Goal: Transaction & Acquisition: Purchase product/service

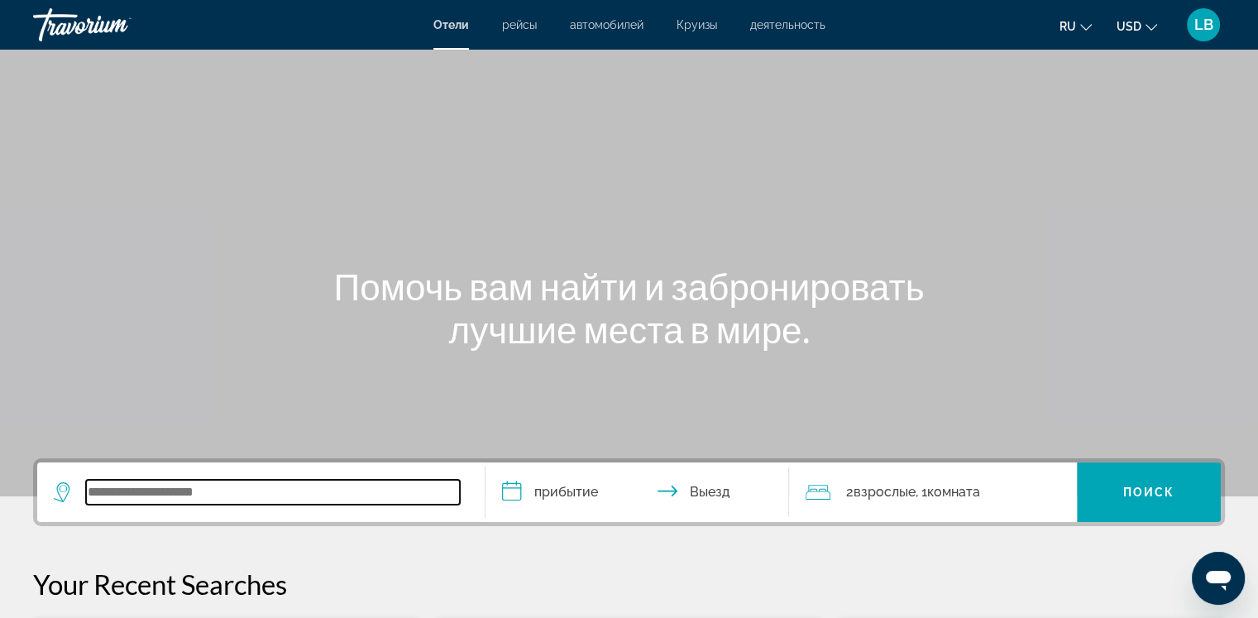
click at [106, 494] on input "Search widget" at bounding box center [273, 492] width 374 height 25
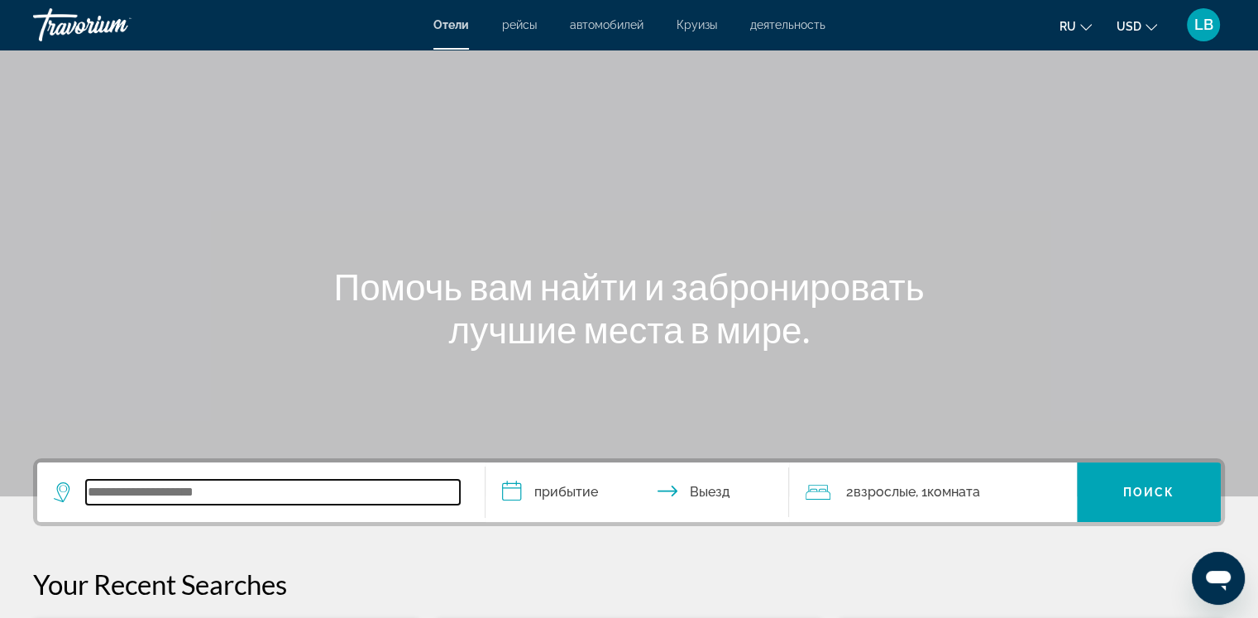
scroll to position [404, 0]
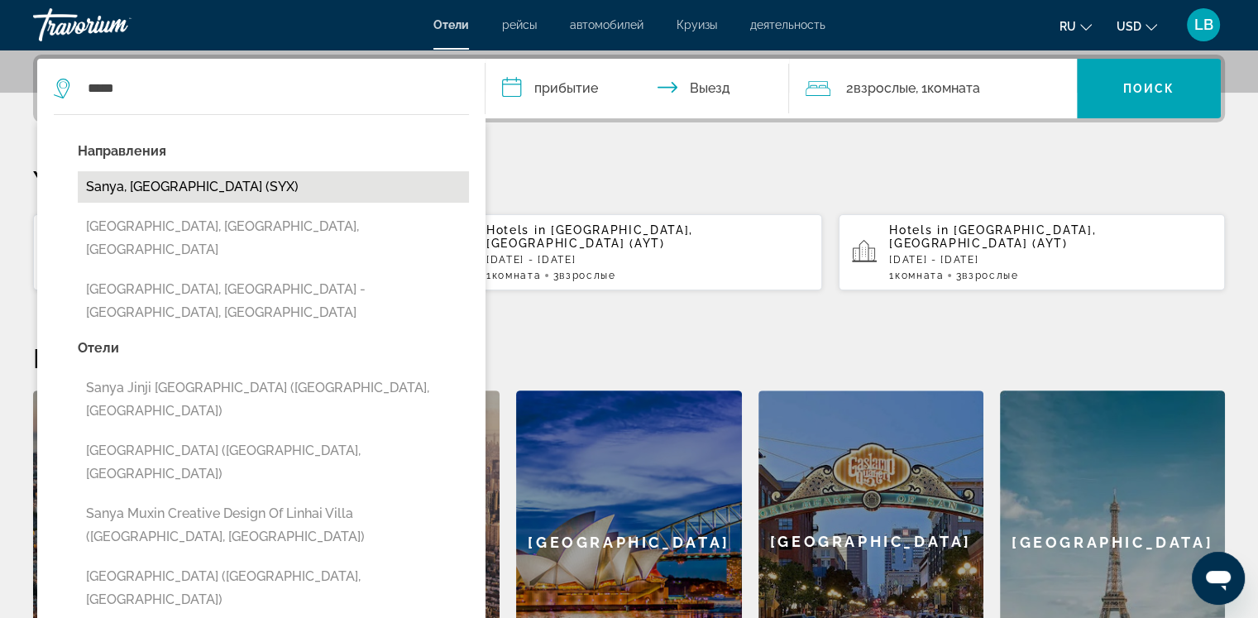
click at [175, 191] on button "Sanya, [GEOGRAPHIC_DATA] (SYX)" at bounding box center [273, 186] width 391 height 31
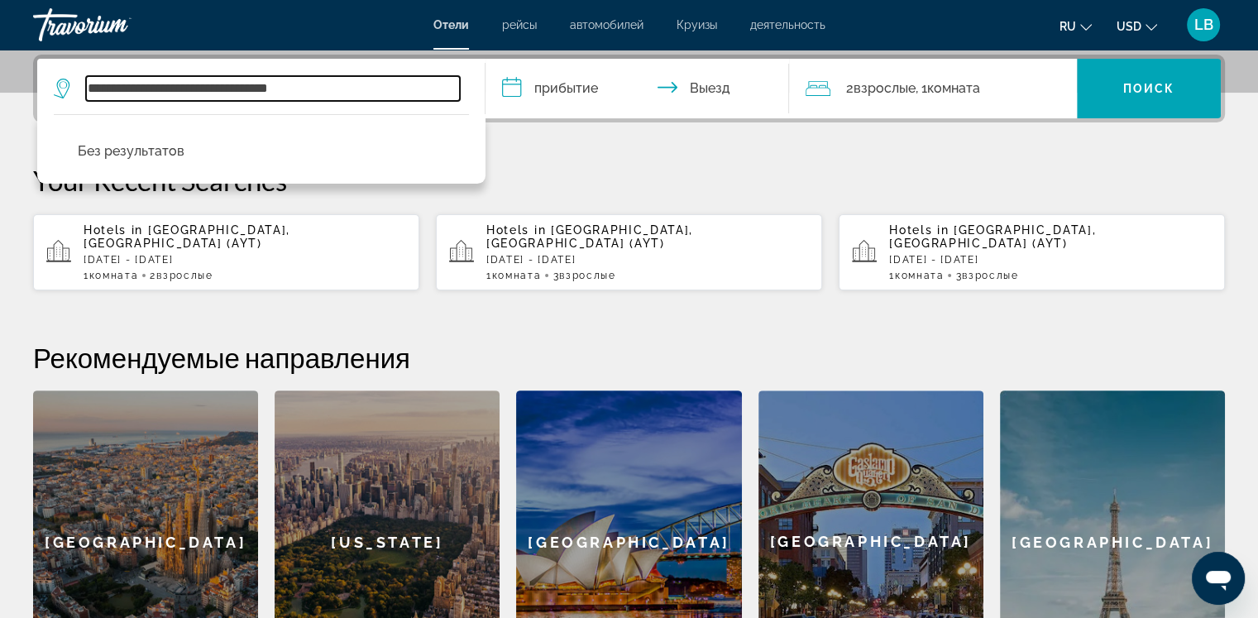
type input "**********"
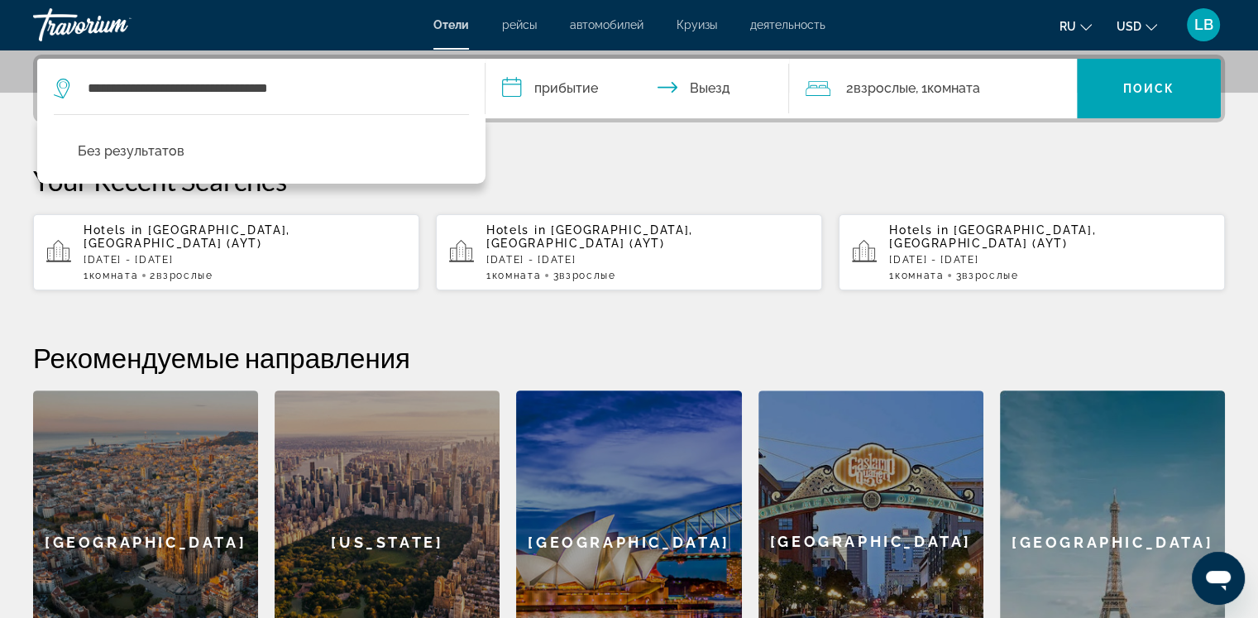
click at [515, 87] on input "**********" at bounding box center [641, 91] width 311 height 65
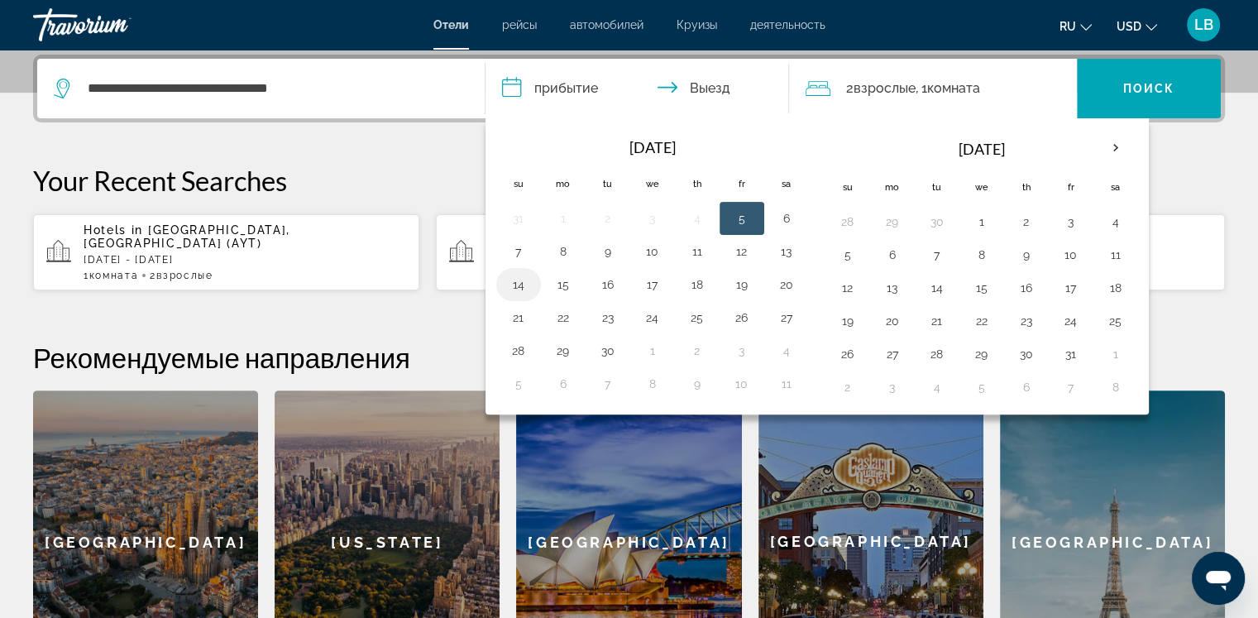
click at [513, 277] on button "14" at bounding box center [519, 284] width 26 height 23
drag, startPoint x: 541, startPoint y: 285, endPoint x: 606, endPoint y: 282, distance: 64.6
click at [606, 282] on tr "14 15 16 17 18 19 20" at bounding box center [652, 284] width 313 height 33
click at [606, 282] on button "16" at bounding box center [608, 284] width 26 height 23
type input "**********"
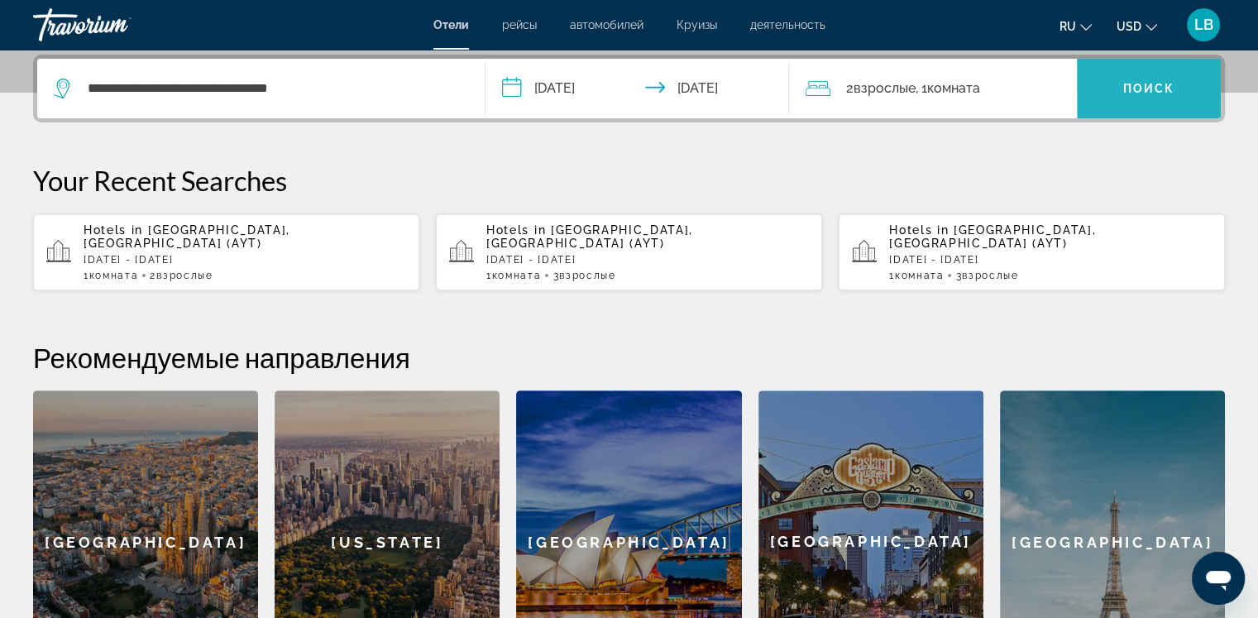
click at [1137, 84] on span "Поиск" at bounding box center [1150, 88] width 52 height 13
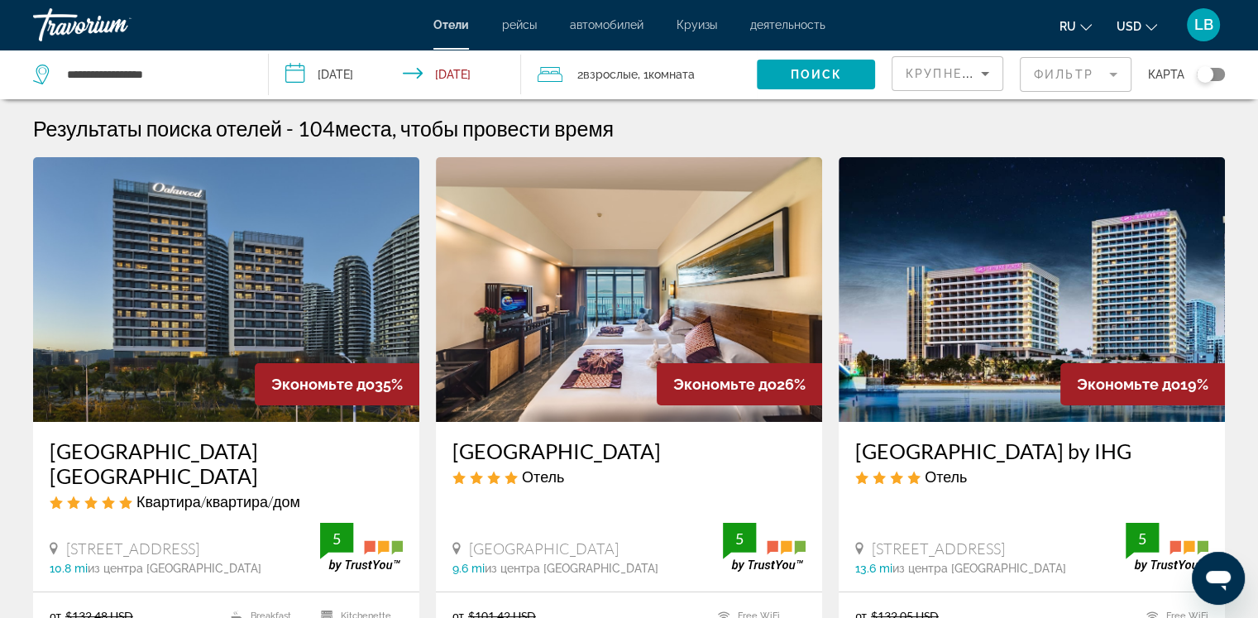
click at [1137, 84] on div "Крупнейшие сбережения Фильтр карта" at bounding box center [1058, 75] width 333 height 50
click at [381, 14] on div "Отели рейсы автомобилей Круизы деятельность Отели рейсы автомобилей Круизы деят…" at bounding box center [629, 24] width 1258 height 43
drag, startPoint x: 194, startPoint y: 97, endPoint x: 119, endPoint y: 97, distance: 74.5
click at [119, 97] on div "**********" at bounding box center [142, 75] width 218 height 50
click at [1115, 67] on mat-form-field "Фильтр" at bounding box center [1076, 74] width 112 height 35
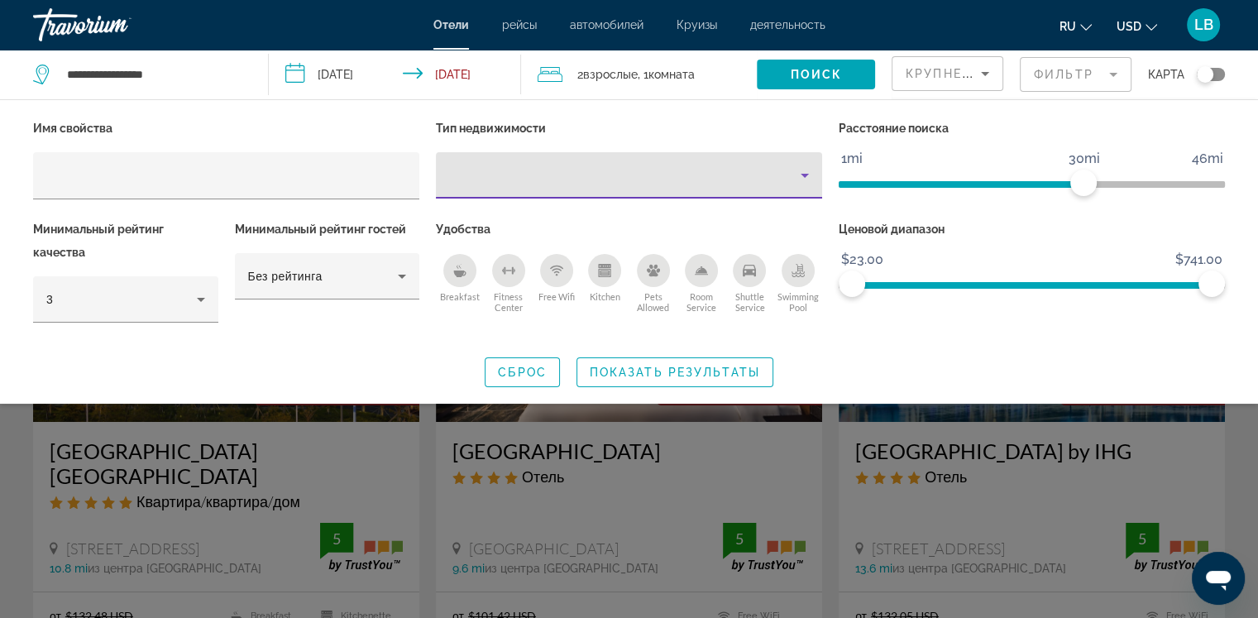
click at [808, 176] on icon "Property type" at bounding box center [805, 175] width 20 height 20
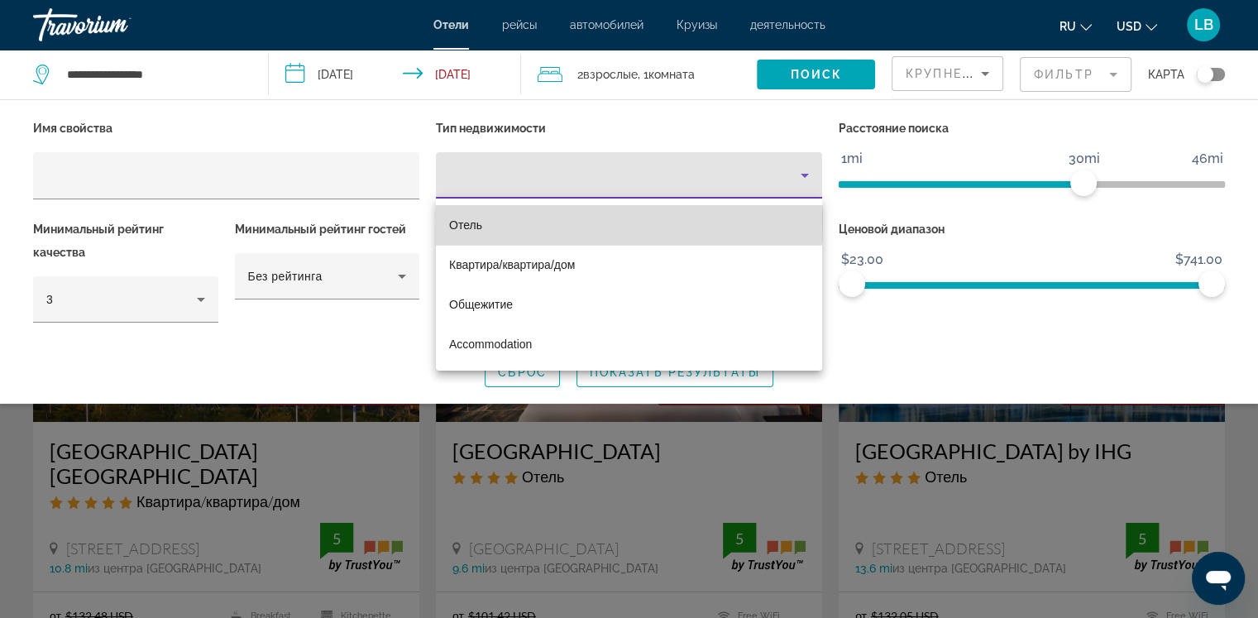
click at [475, 220] on span "Отель" at bounding box center [465, 224] width 33 height 13
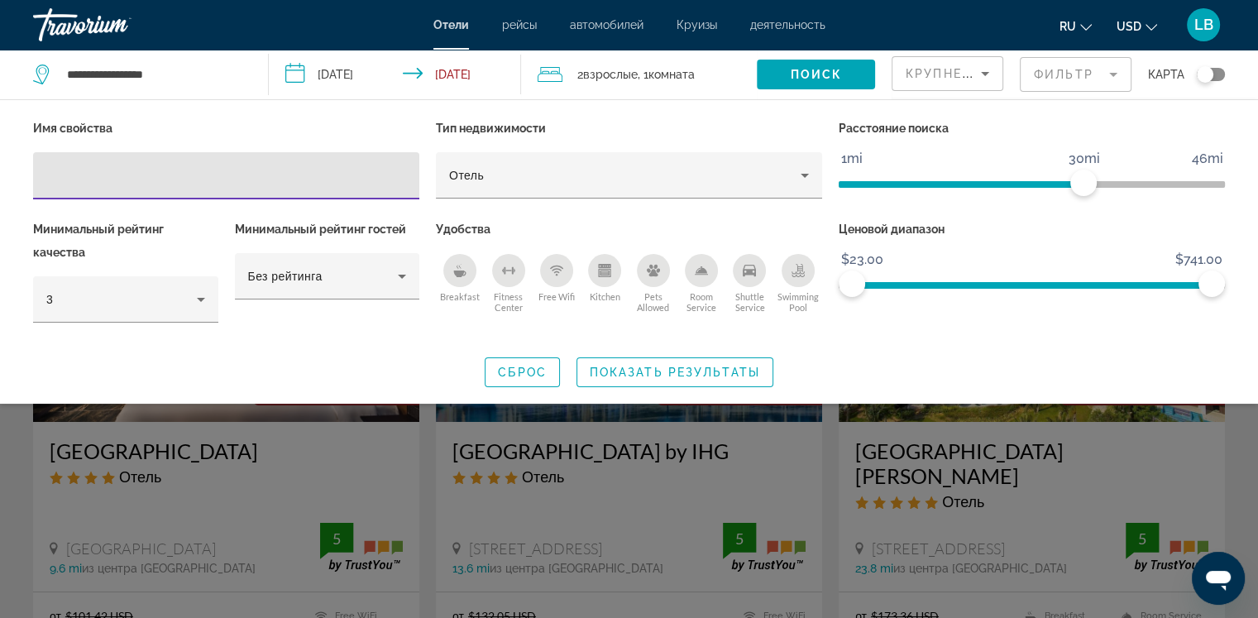
click at [65, 170] on input "Hotel Filters" at bounding box center [226, 176] width 360 height 20
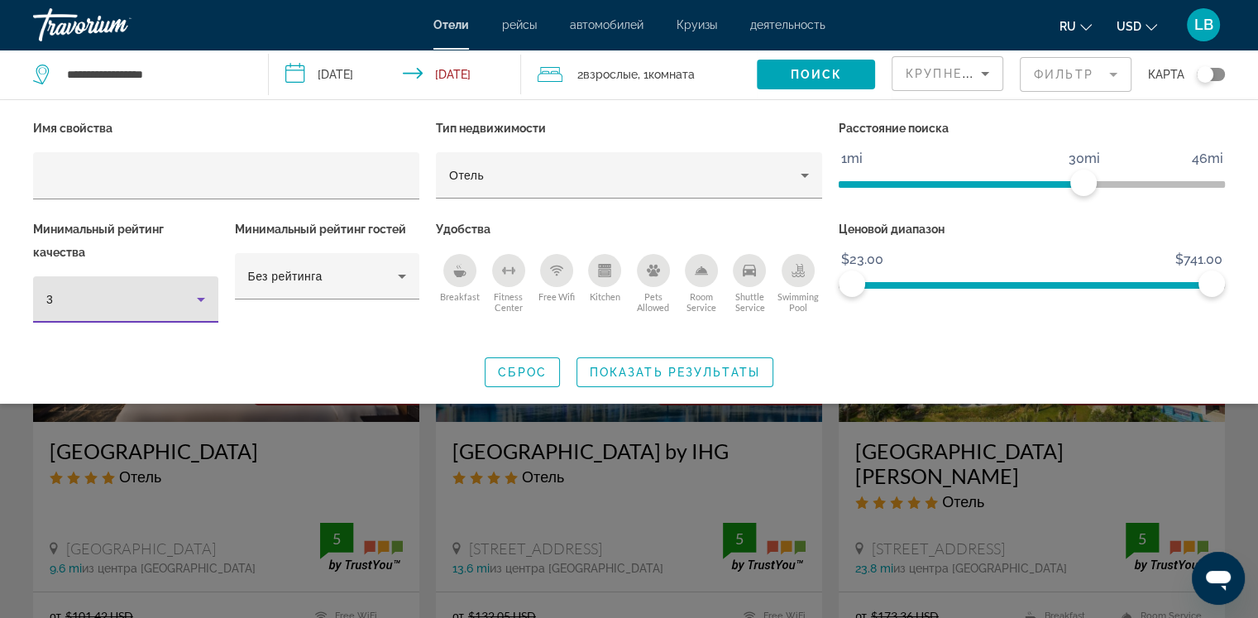
click at [198, 300] on icon "Hotel Filters" at bounding box center [201, 300] width 20 height 20
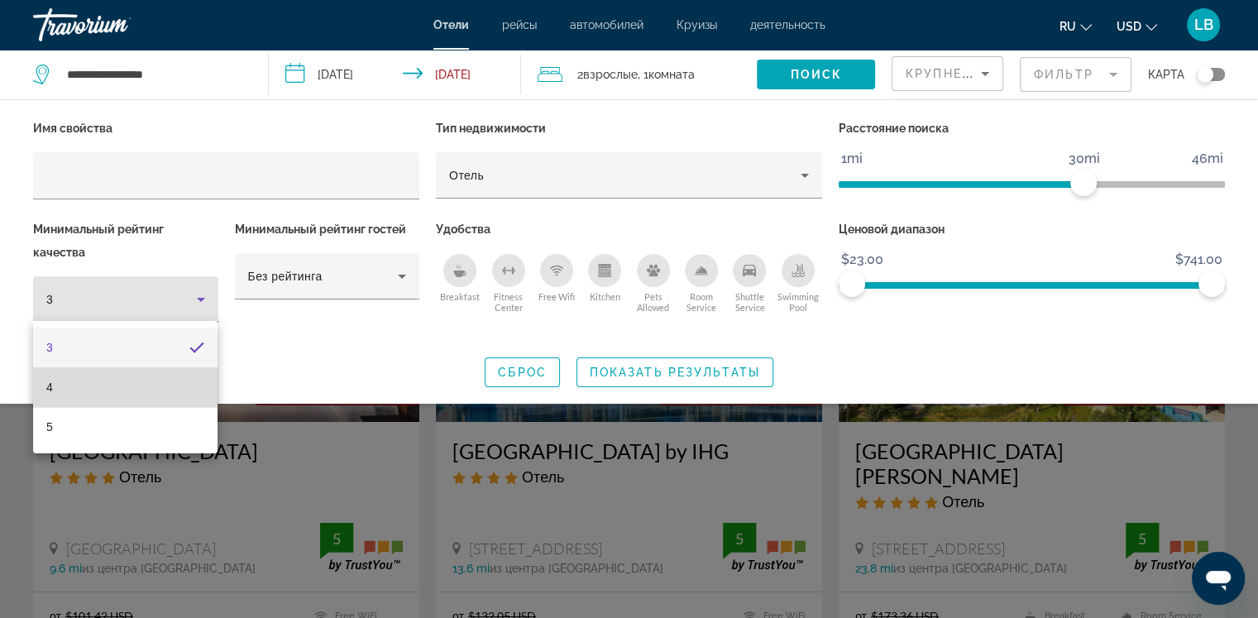
click at [84, 382] on mat-option "4" at bounding box center [125, 387] width 185 height 40
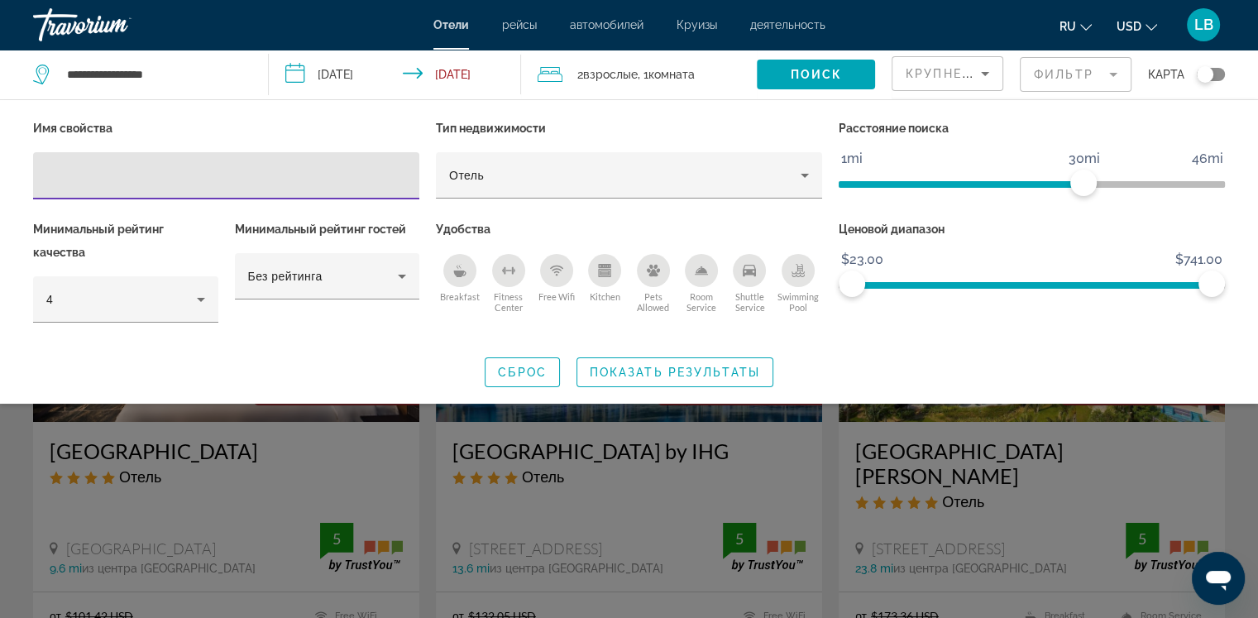
click at [63, 173] on input "Hotel Filters" at bounding box center [226, 176] width 360 height 20
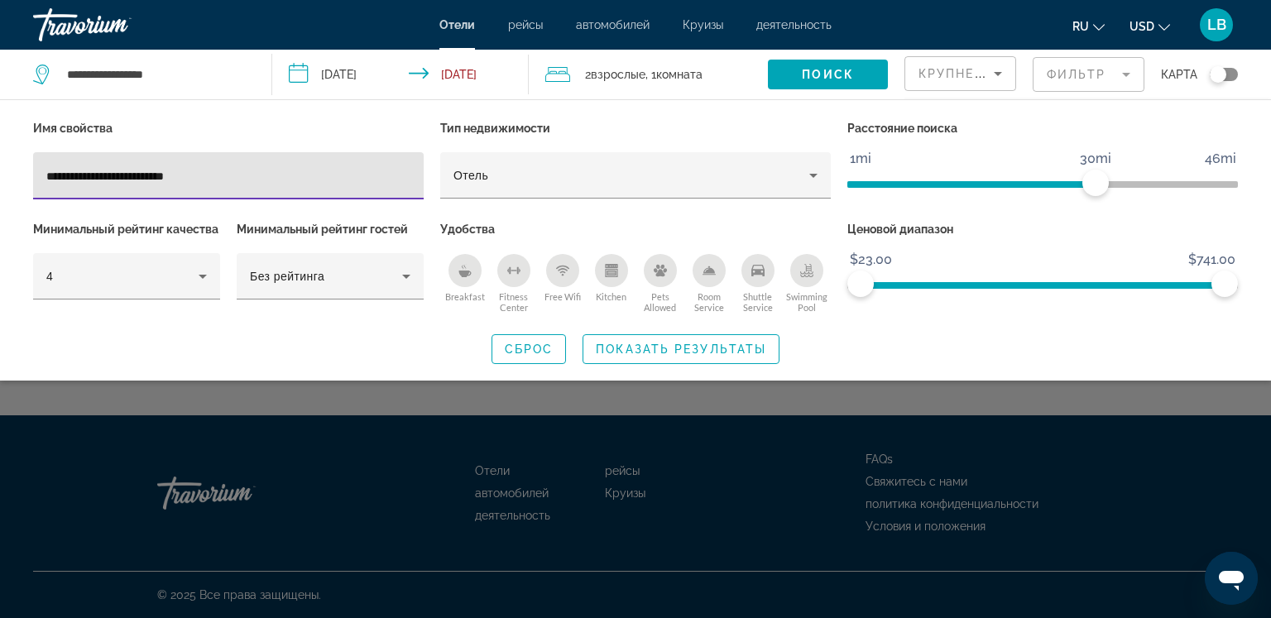
type input "**********"
click at [460, 265] on icon "Breakfast" at bounding box center [464, 270] width 13 height 13
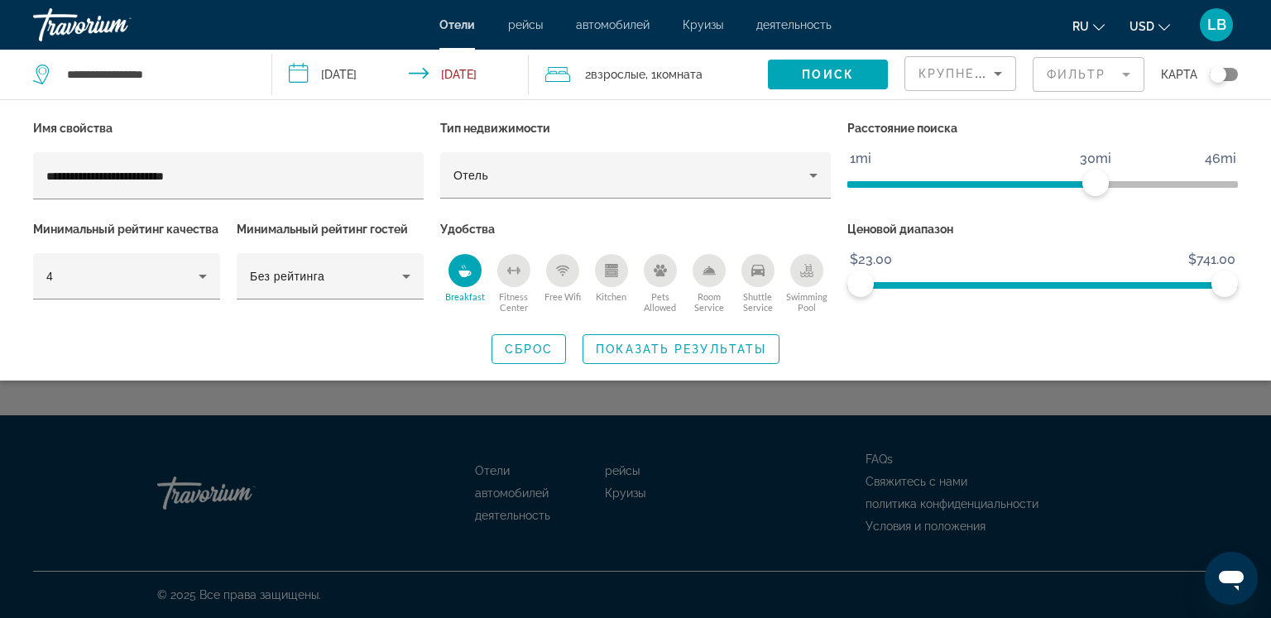
click at [460, 265] on icon "Breakfast" at bounding box center [464, 270] width 13 height 13
click at [469, 278] on div "Breakfast" at bounding box center [464, 270] width 33 height 33
click at [656, 348] on span "Показать результаты" at bounding box center [681, 349] width 170 height 13
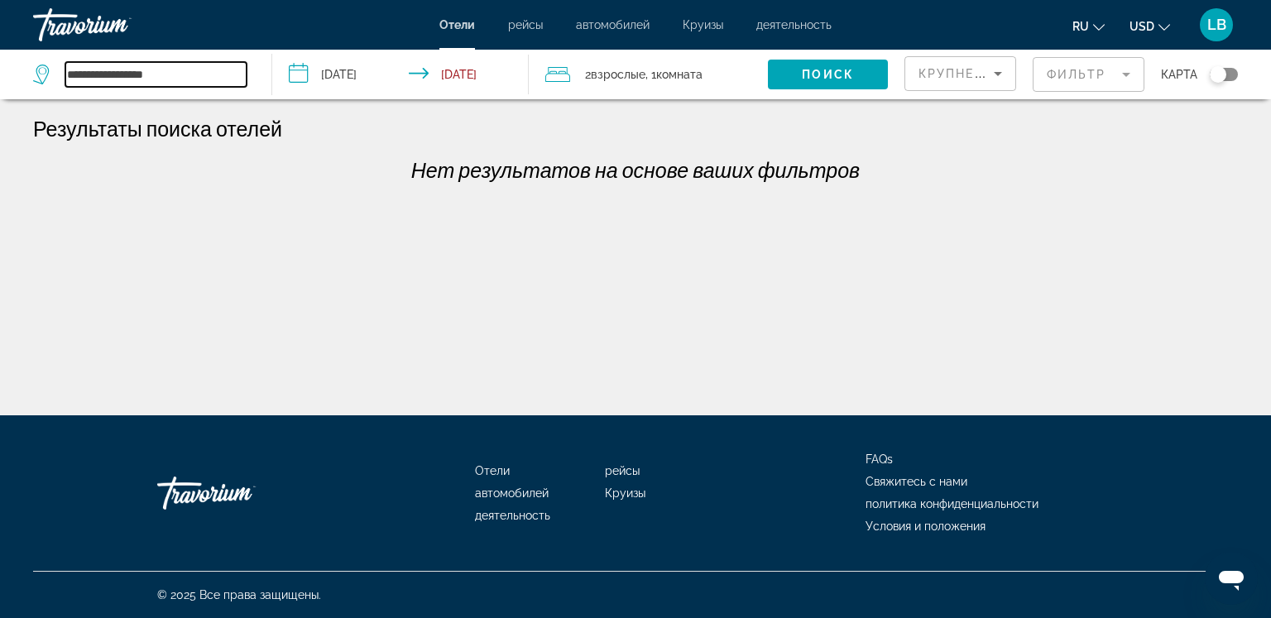
click at [175, 72] on input "**********" at bounding box center [155, 74] width 181 height 25
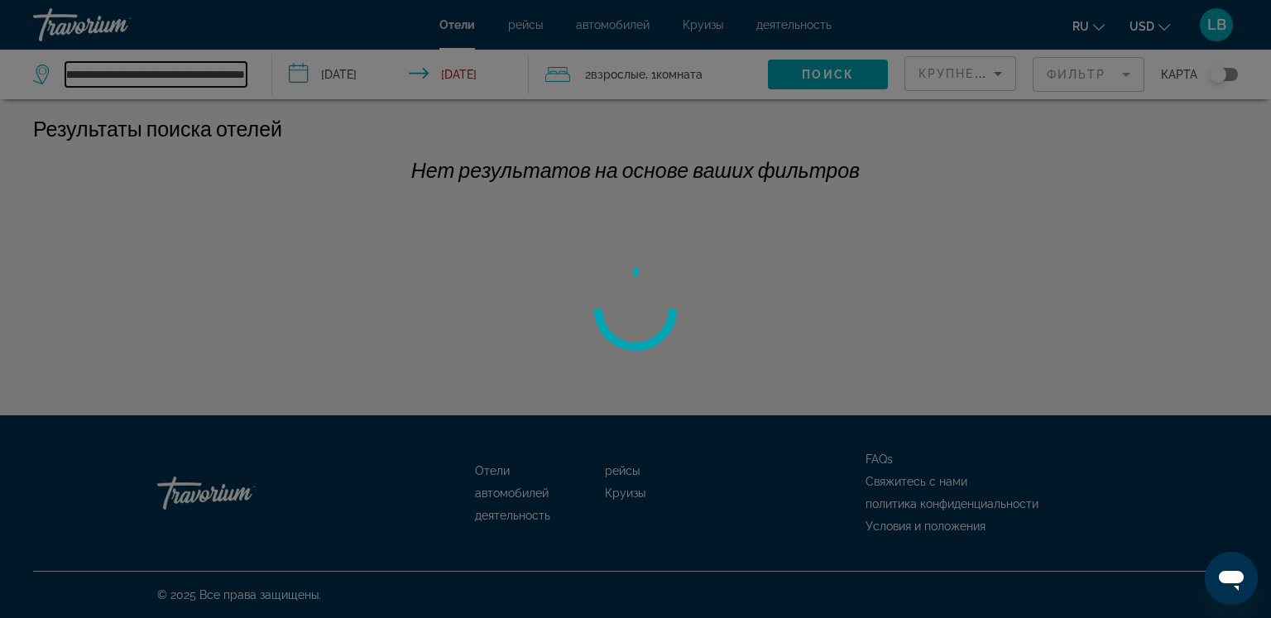
scroll to position [0, 79]
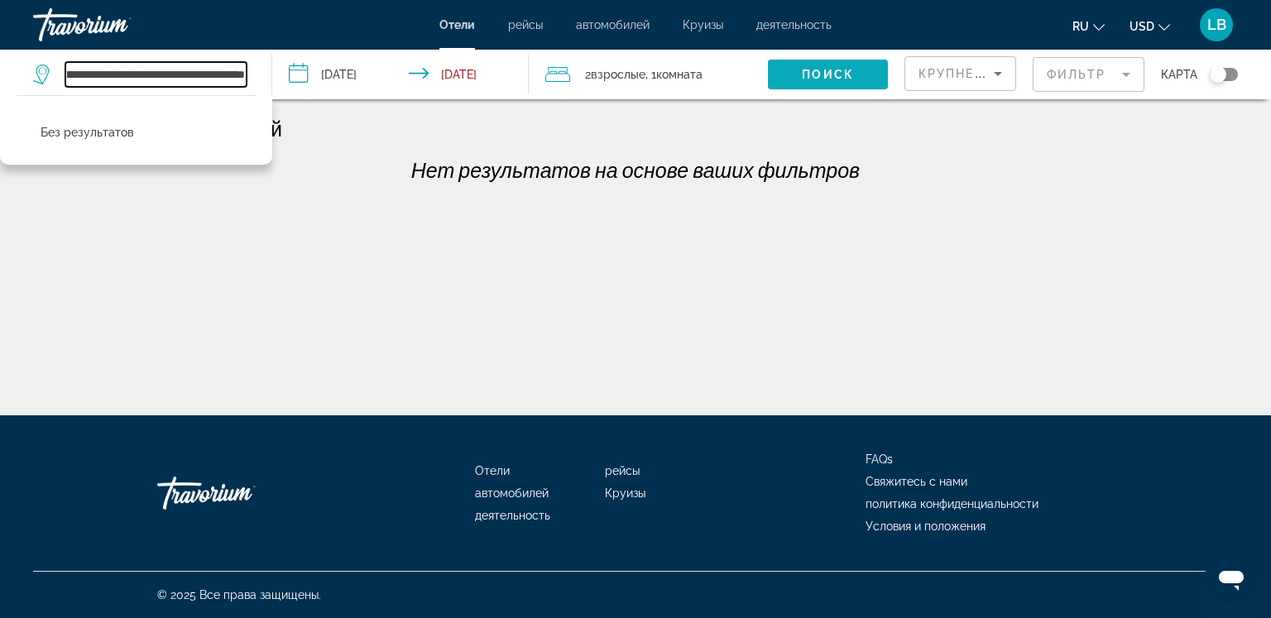
type input "**********"
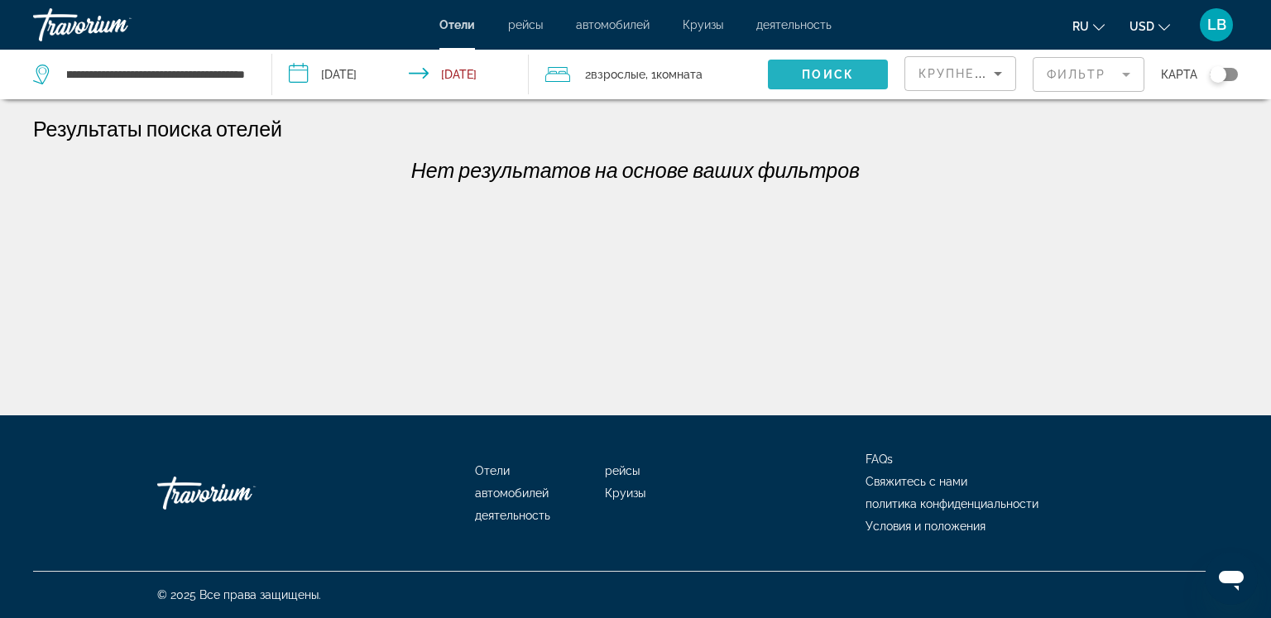
scroll to position [0, 0]
click at [811, 74] on span "Поиск" at bounding box center [828, 74] width 52 height 13
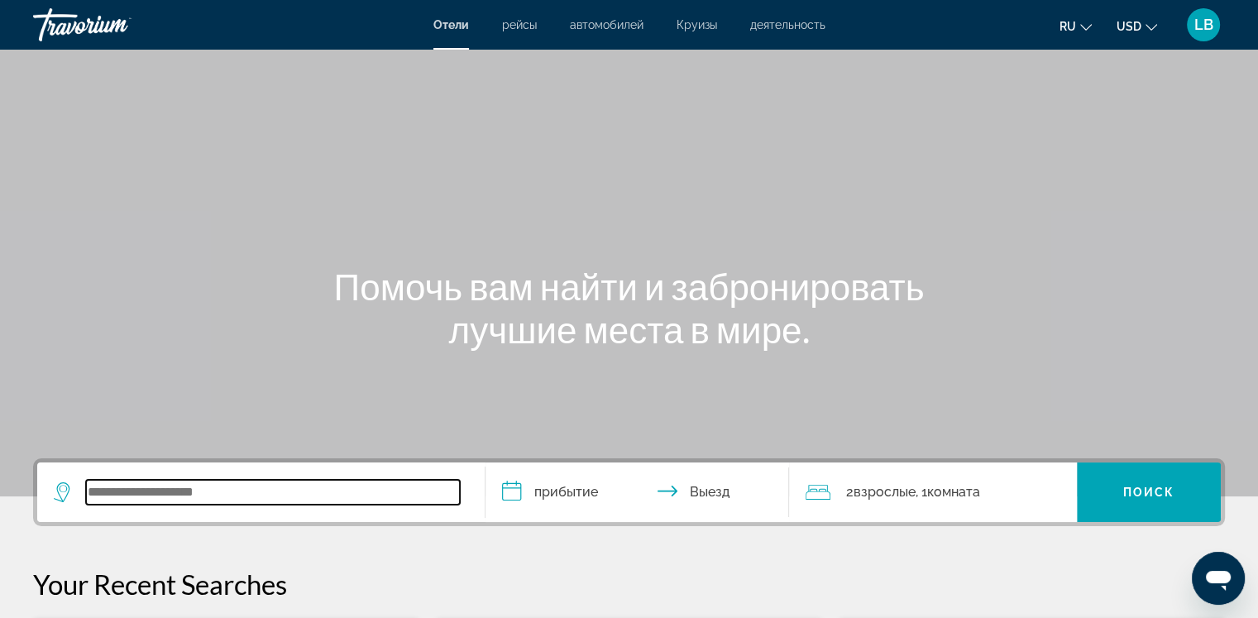
click at [108, 491] on input "Search widget" at bounding box center [273, 492] width 374 height 25
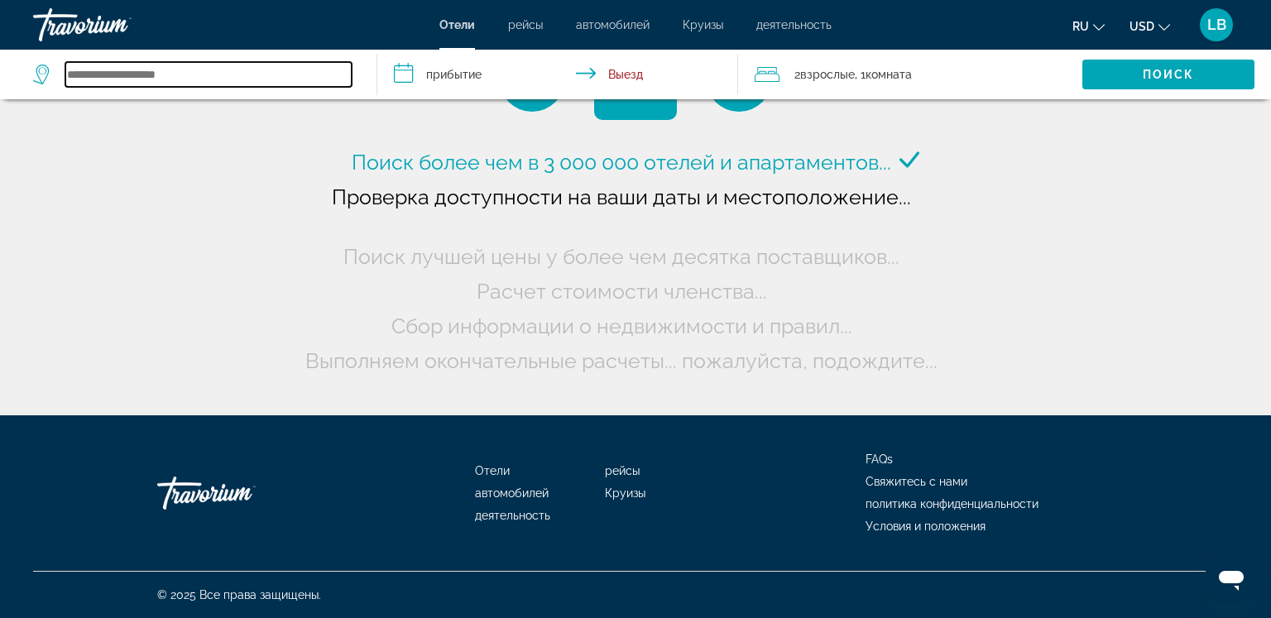
click at [93, 70] on input "Search widget" at bounding box center [208, 74] width 286 height 25
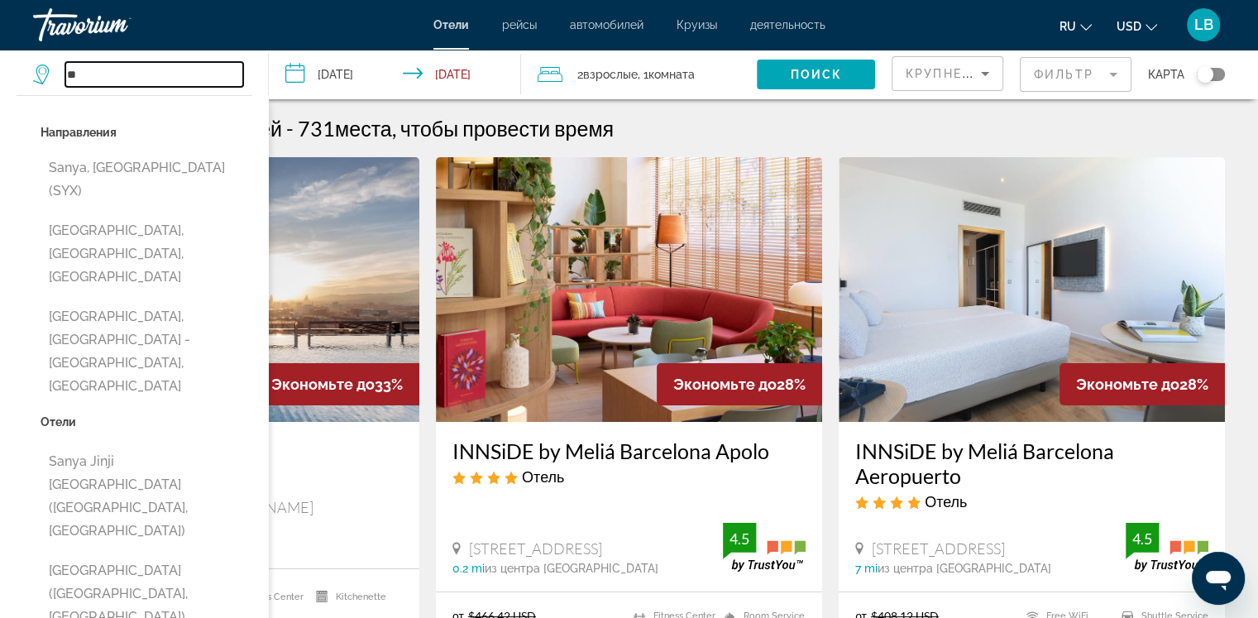
type input "*"
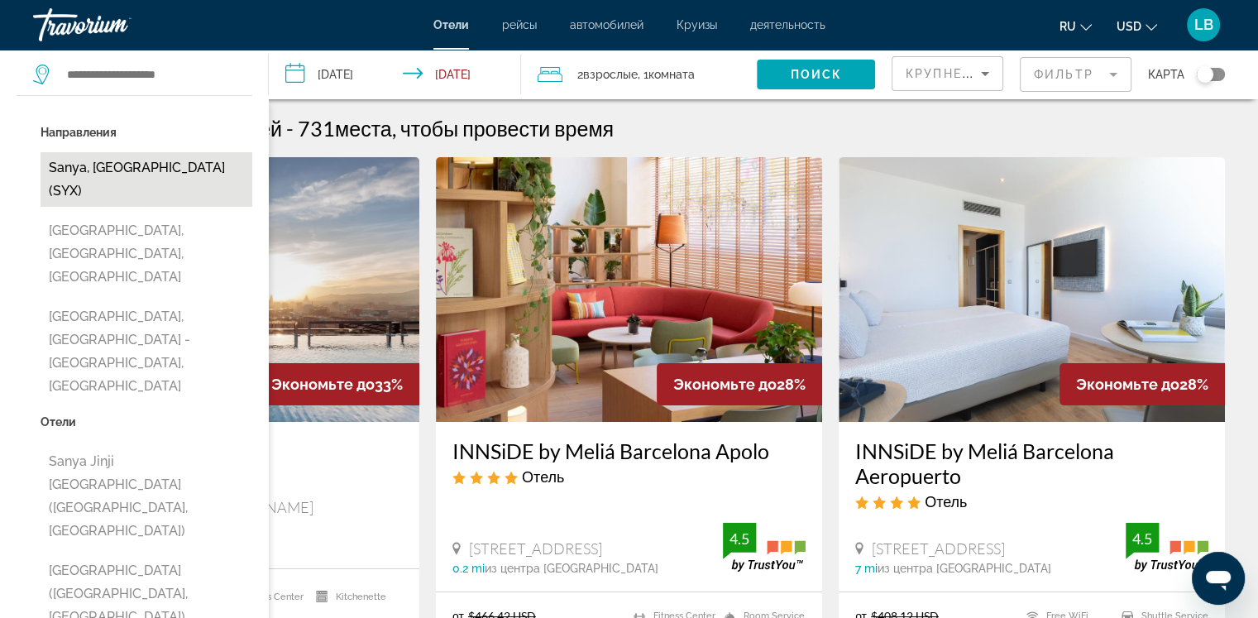
click at [106, 168] on button "Sanya, [GEOGRAPHIC_DATA] (SYX)" at bounding box center [147, 179] width 212 height 55
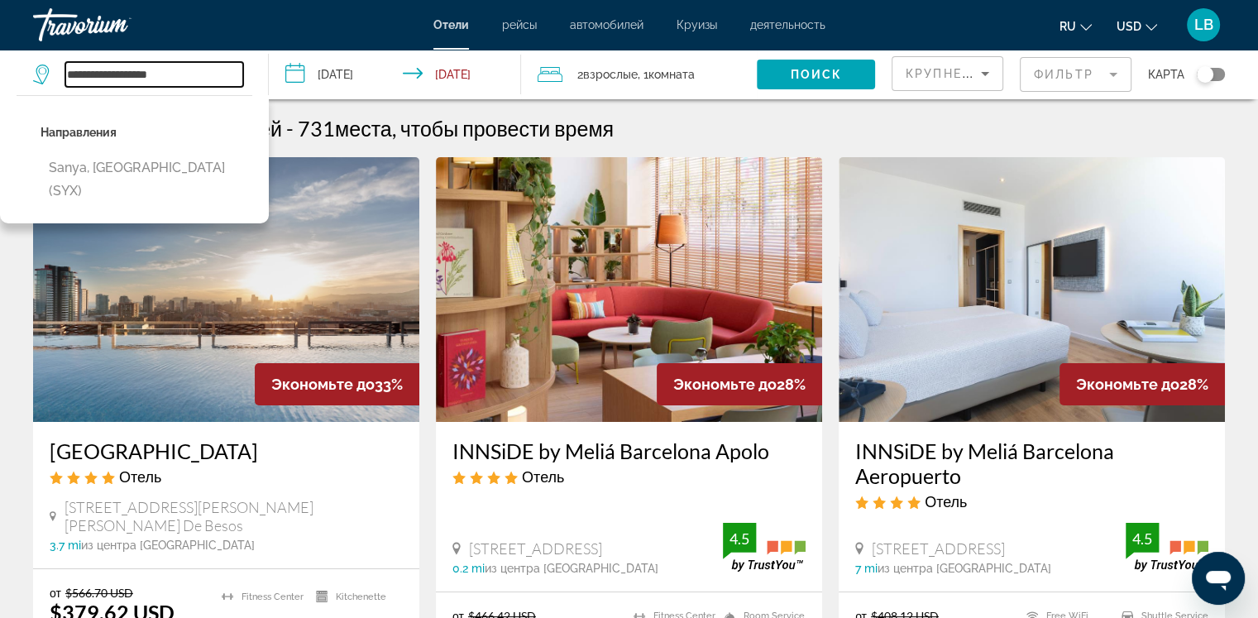
type input "**********"
click at [300, 71] on input "**********" at bounding box center [398, 77] width 259 height 55
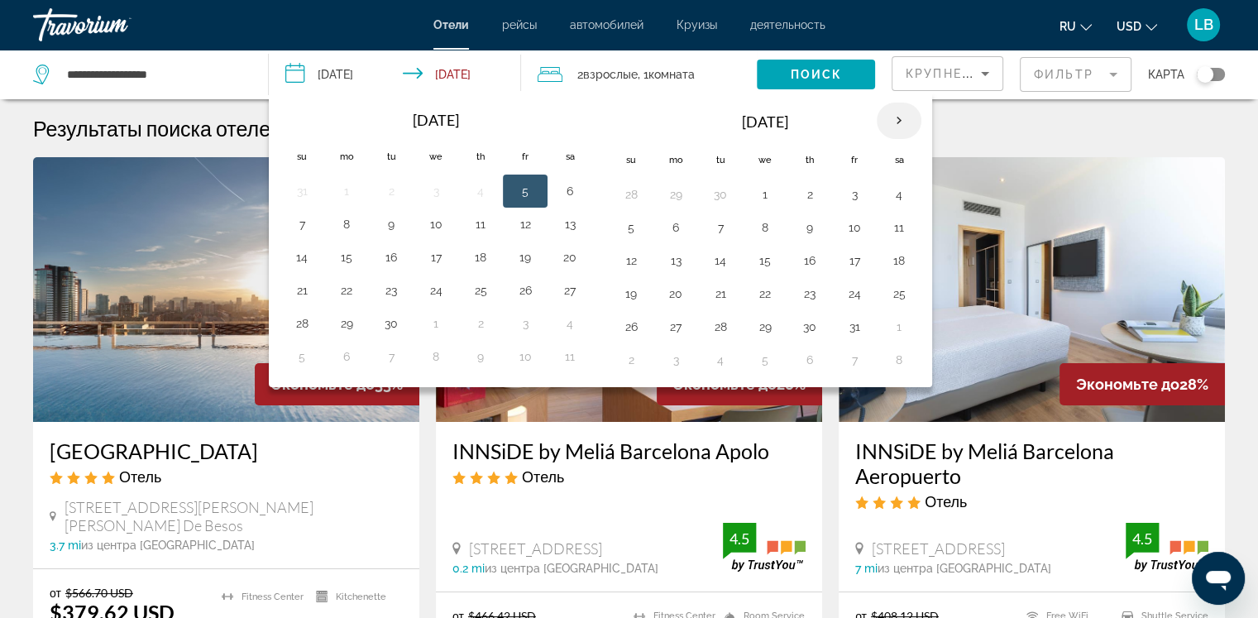
click at [894, 117] on th "Next month" at bounding box center [899, 121] width 45 height 36
click at [300, 122] on th "Previous month" at bounding box center [302, 121] width 45 height 36
click at [300, 122] on th "Check-in date: Dec 3, 2025 Check-out date: Dec 5, 2025" at bounding box center [302, 120] width 45 height 36
drag, startPoint x: 304, startPoint y: 257, endPoint x: 386, endPoint y: 256, distance: 81.9
click at [386, 256] on tr "14 15 16 17 18 19 20" at bounding box center [436, 257] width 313 height 33
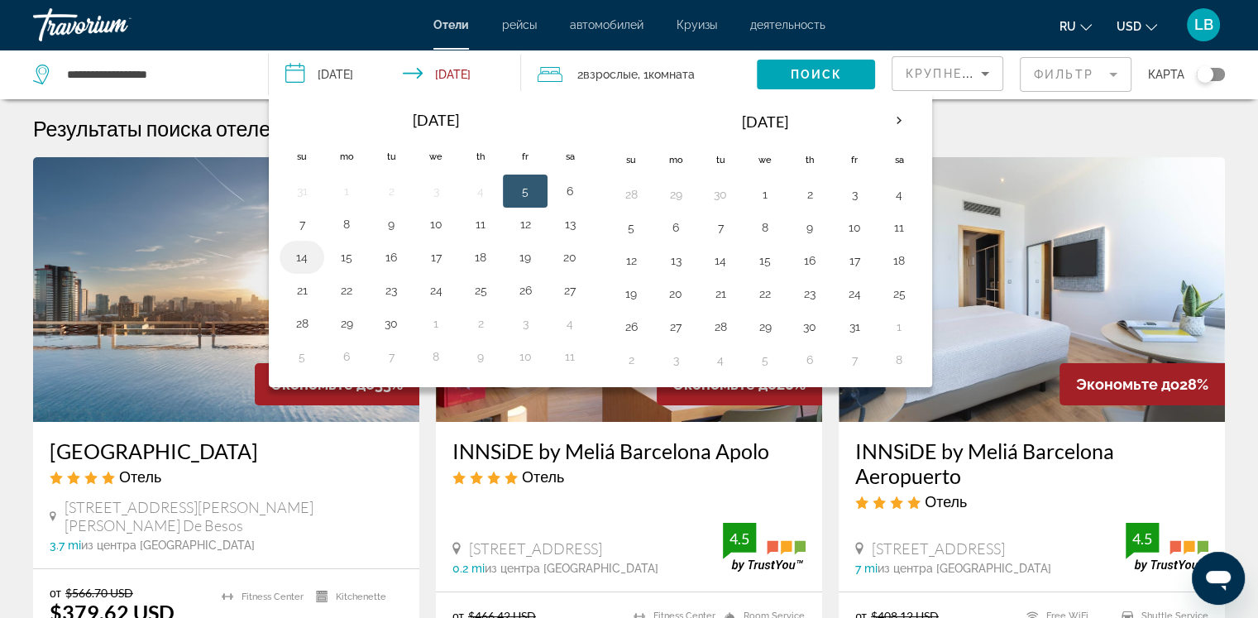
click at [295, 257] on button "14" at bounding box center [302, 257] width 26 height 23
drag, startPoint x: 295, startPoint y: 257, endPoint x: 393, endPoint y: 258, distance: 98.5
click at [393, 258] on tr "14 15 16 17 18 19 20" at bounding box center [436, 257] width 313 height 33
click at [393, 258] on button "16" at bounding box center [391, 257] width 26 height 23
type input "**********"
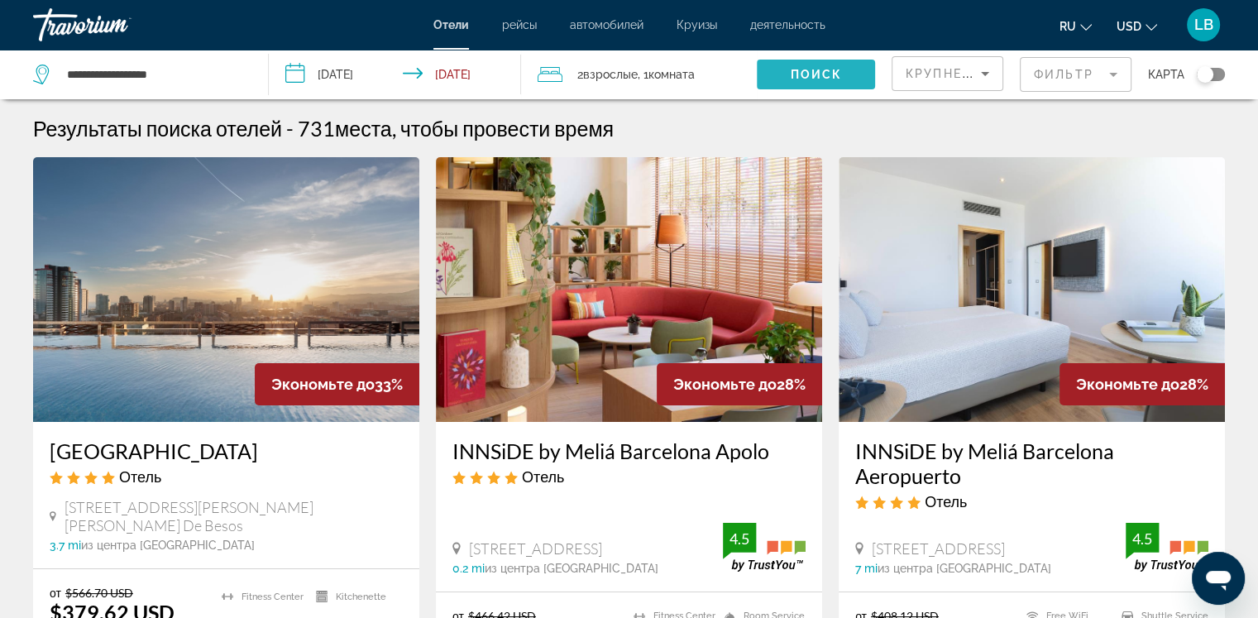
click at [811, 74] on span "Поиск" at bounding box center [816, 74] width 52 height 13
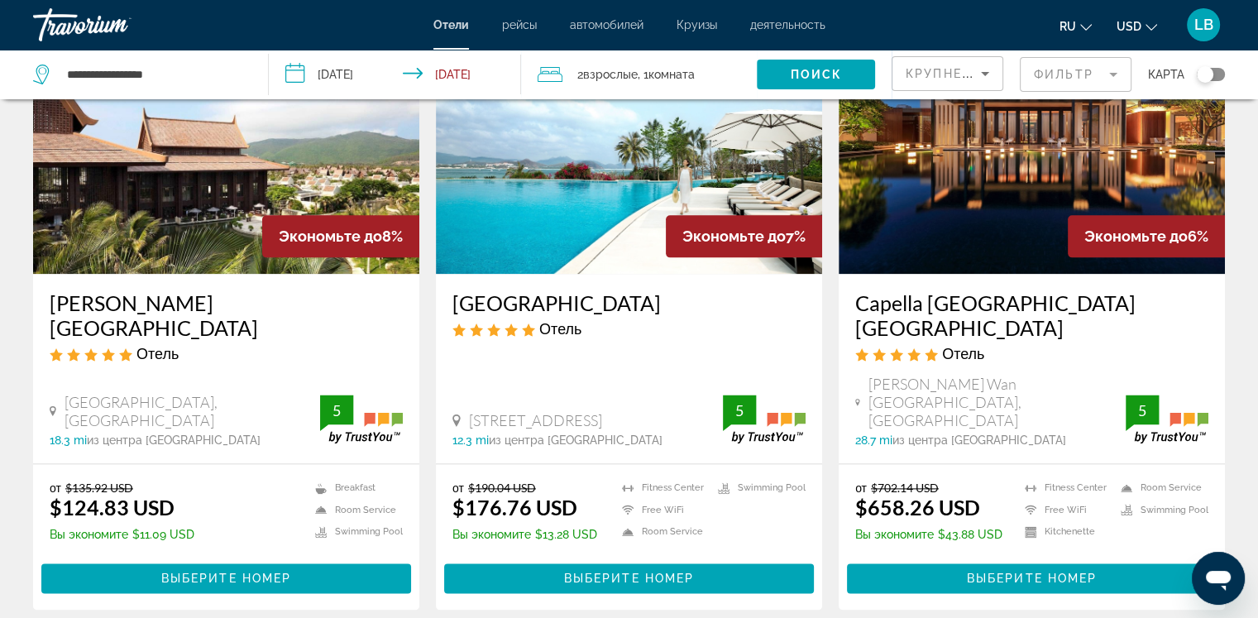
scroll to position [2044, 0]
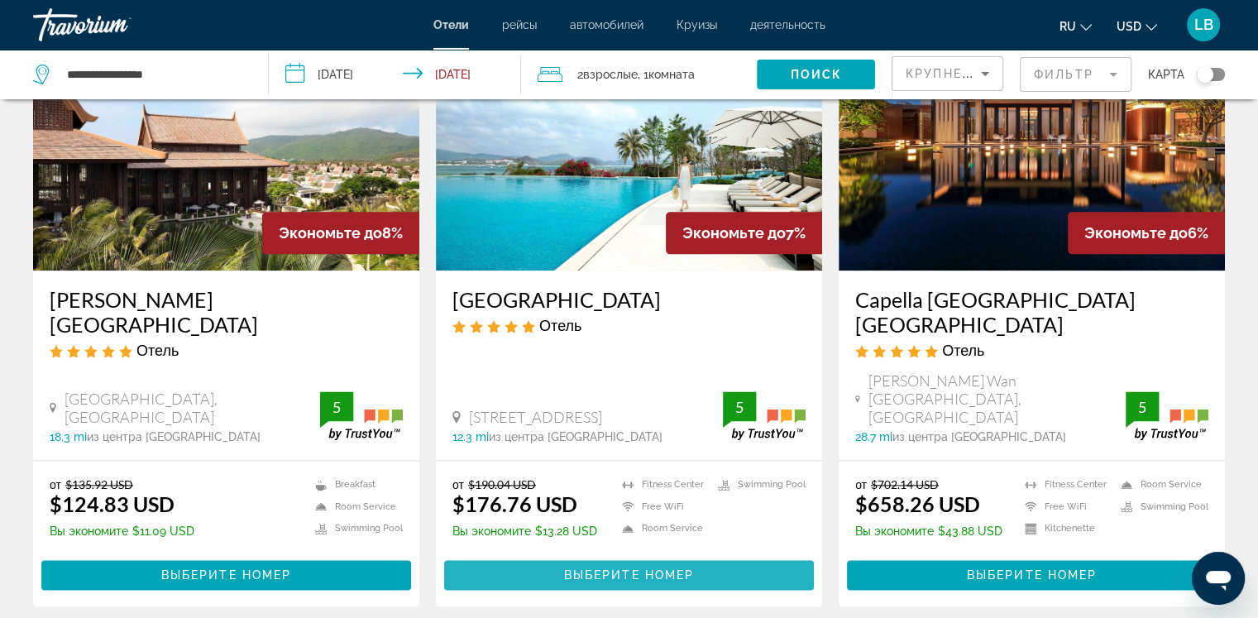
click at [618, 568] on span "Выберите номер" at bounding box center [629, 574] width 130 height 13
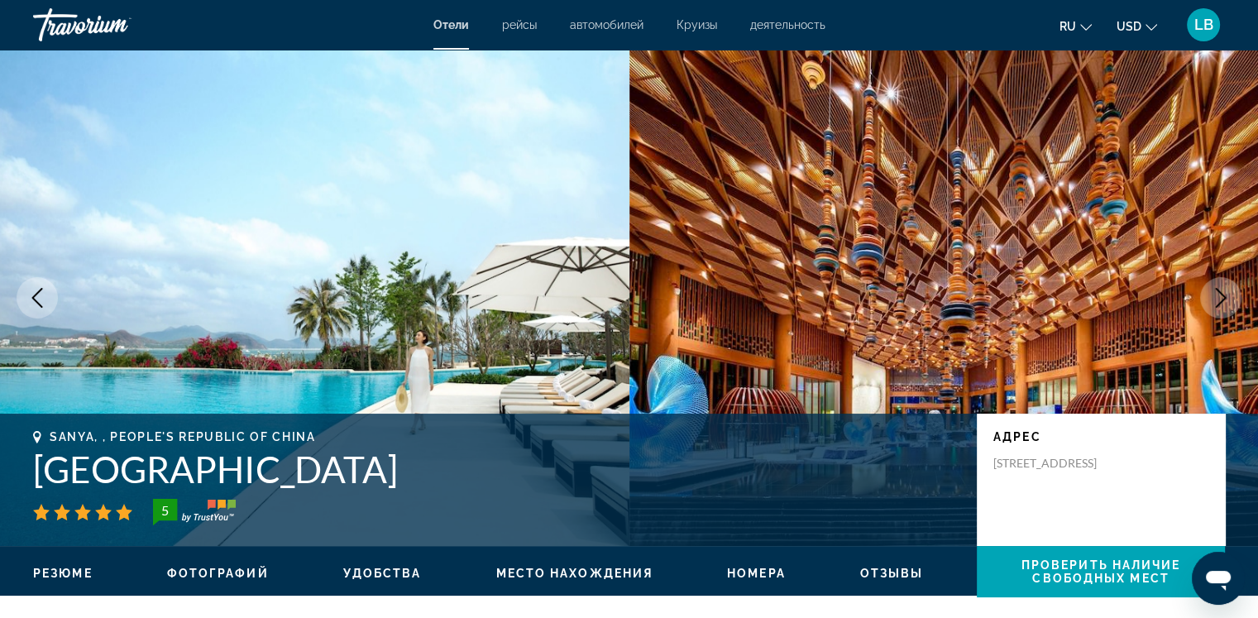
click at [1112, 424] on div "адрес 88 Haiyun Road, Sanya 572000, People's Republic of China" at bounding box center [1101, 480] width 248 height 132
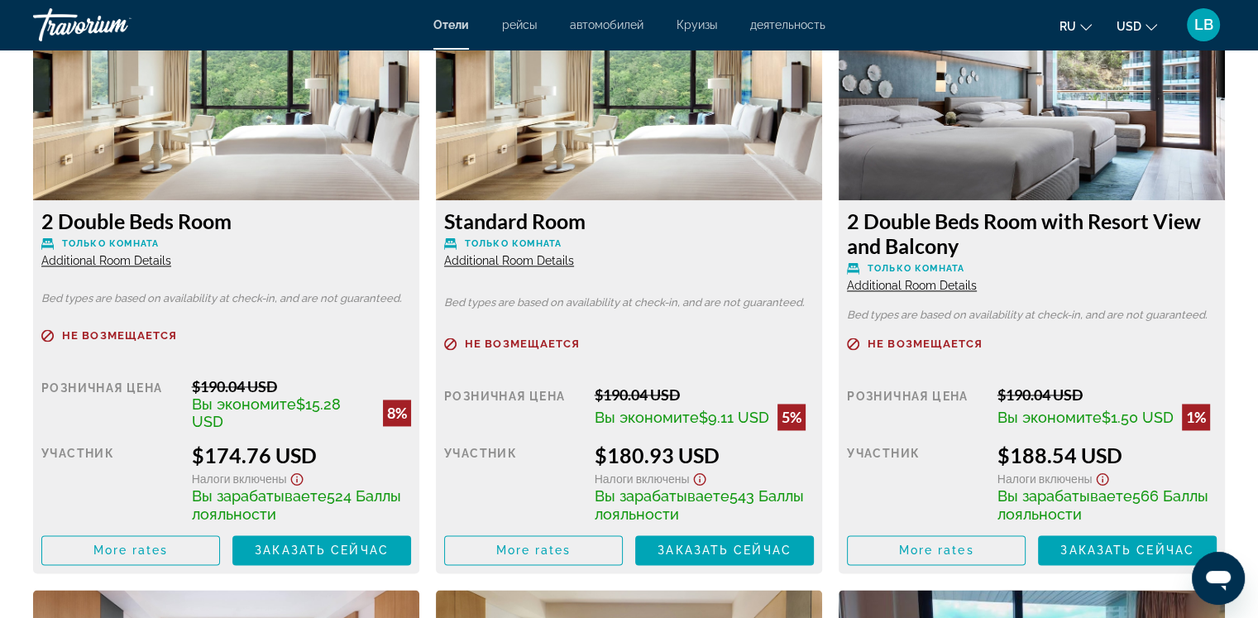
scroll to position [2358, 0]
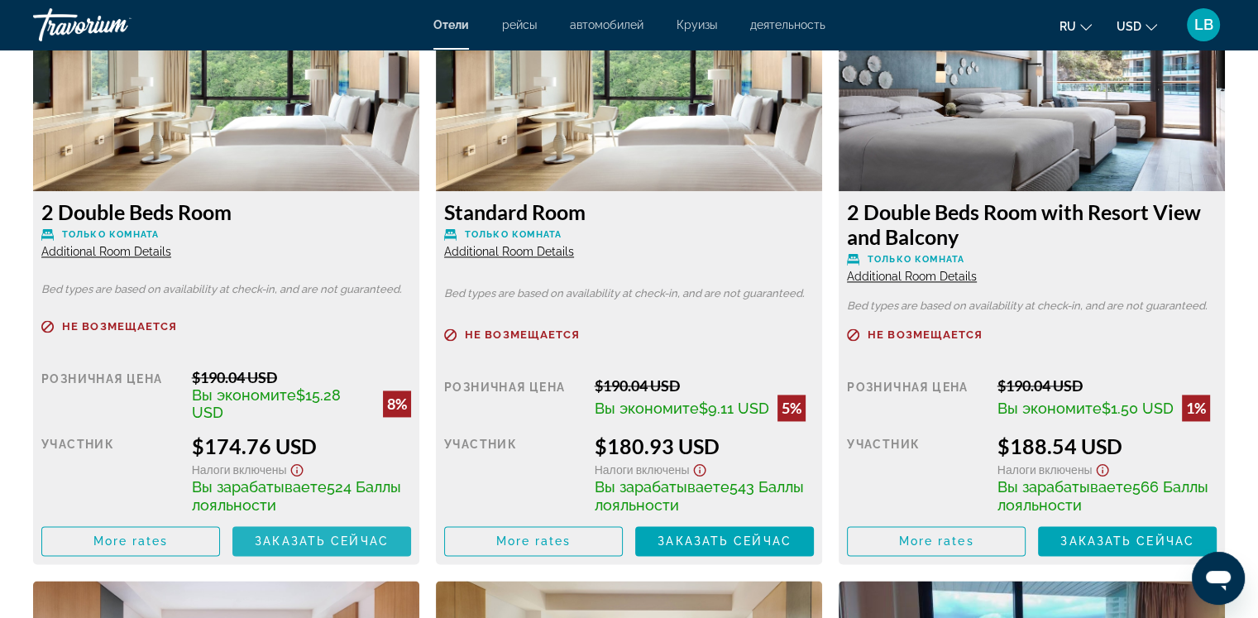
click at [296, 541] on span "Заказать сейчас" at bounding box center [322, 540] width 134 height 13
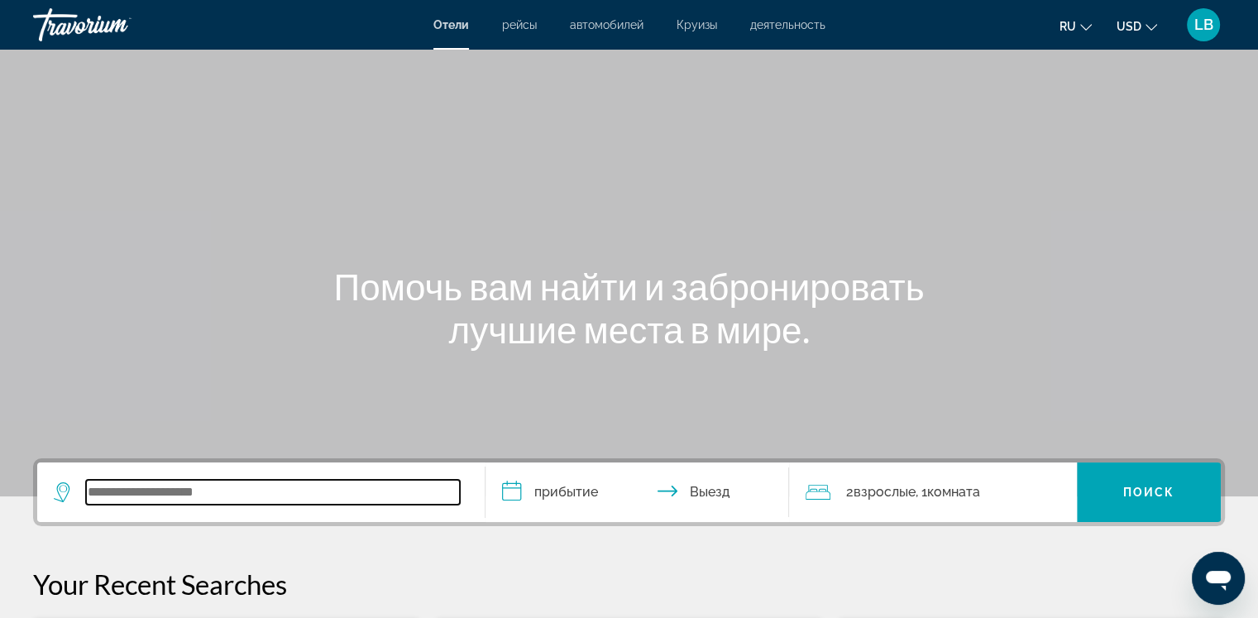
click at [102, 489] on input "Search widget" at bounding box center [273, 492] width 374 height 25
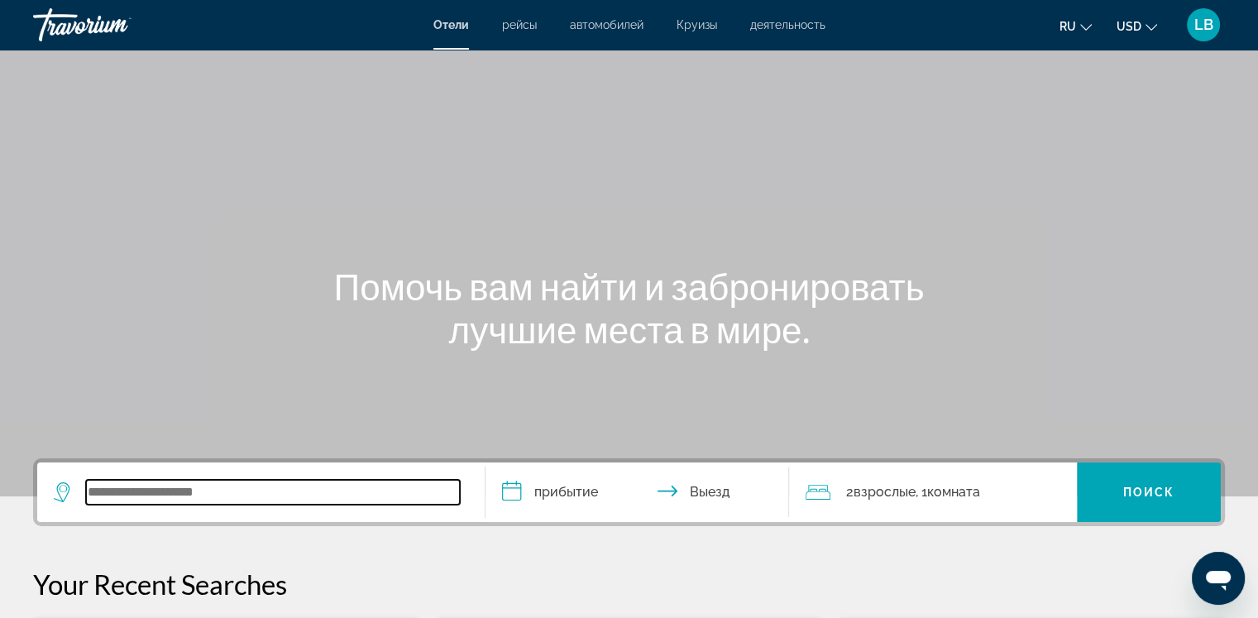
scroll to position [404, 0]
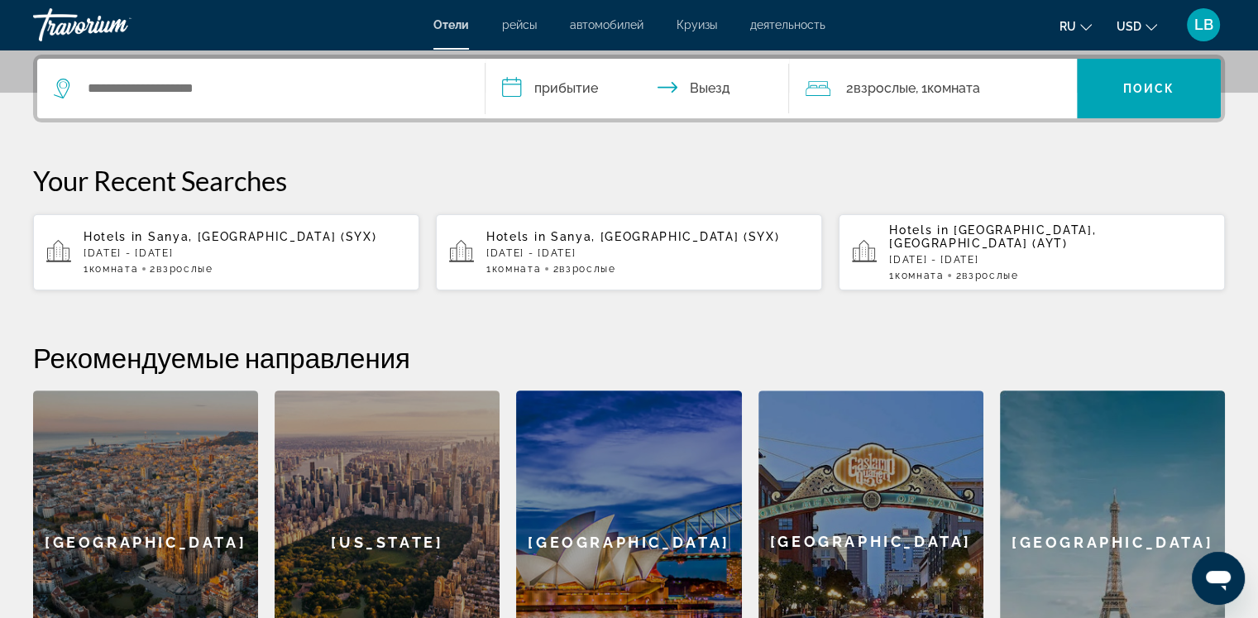
click at [170, 237] on div "Hotels in [GEOGRAPHIC_DATA], [GEOGRAPHIC_DATA] (SYX) [DATE] - [DATE] 1 Комната …" at bounding box center [245, 252] width 323 height 45
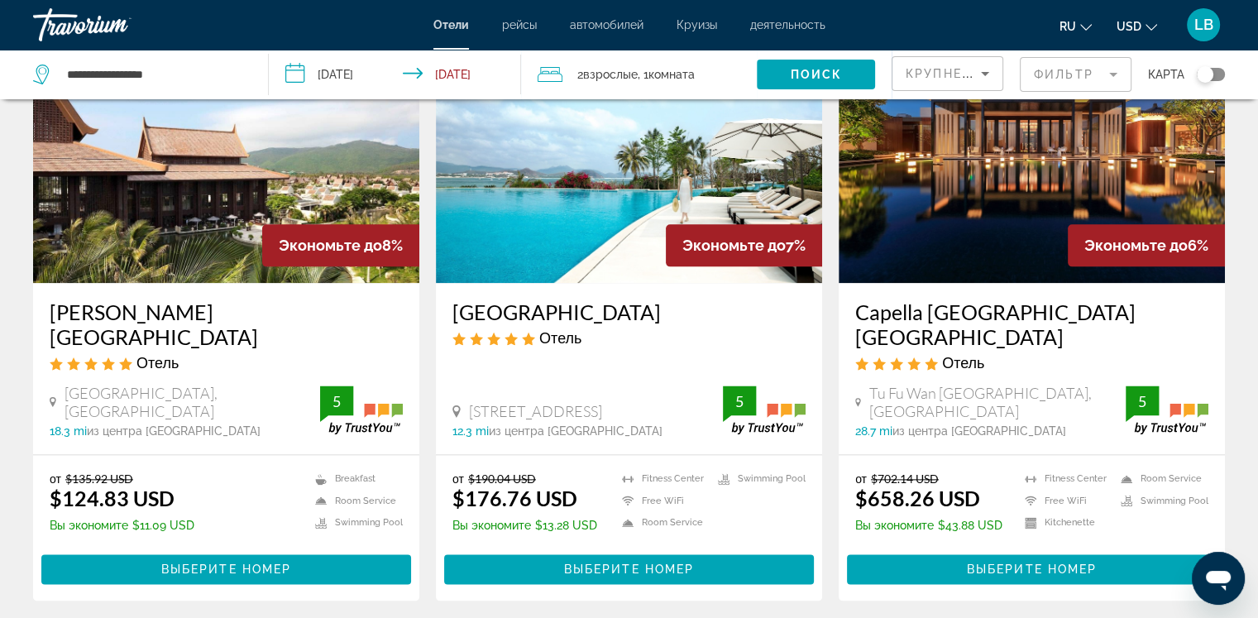
scroll to position [2040, 0]
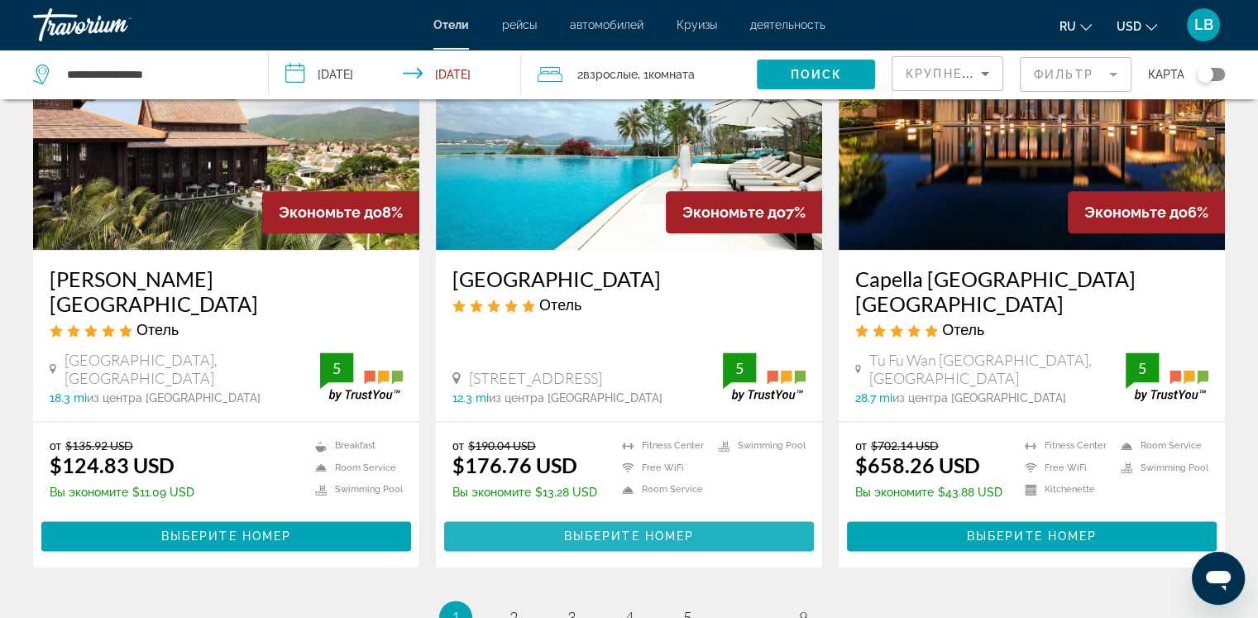
click at [609, 530] on span "Выберите номер" at bounding box center [629, 536] width 130 height 13
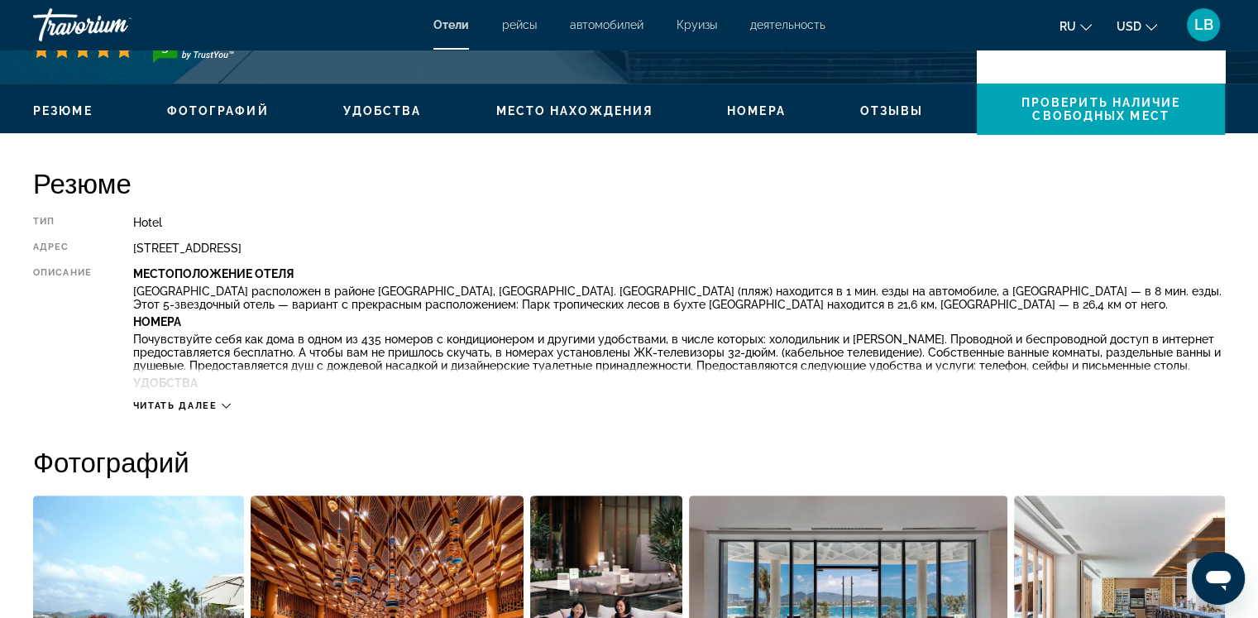
scroll to position [553, 0]
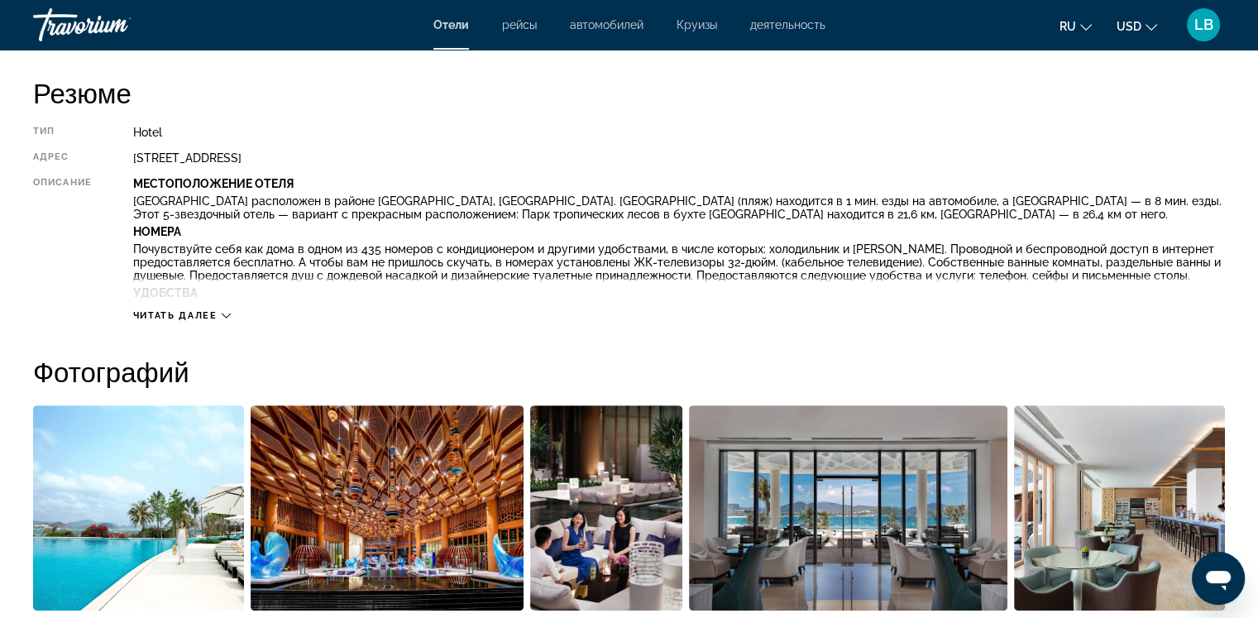
click at [225, 314] on icon "Main content" at bounding box center [226, 315] width 9 height 9
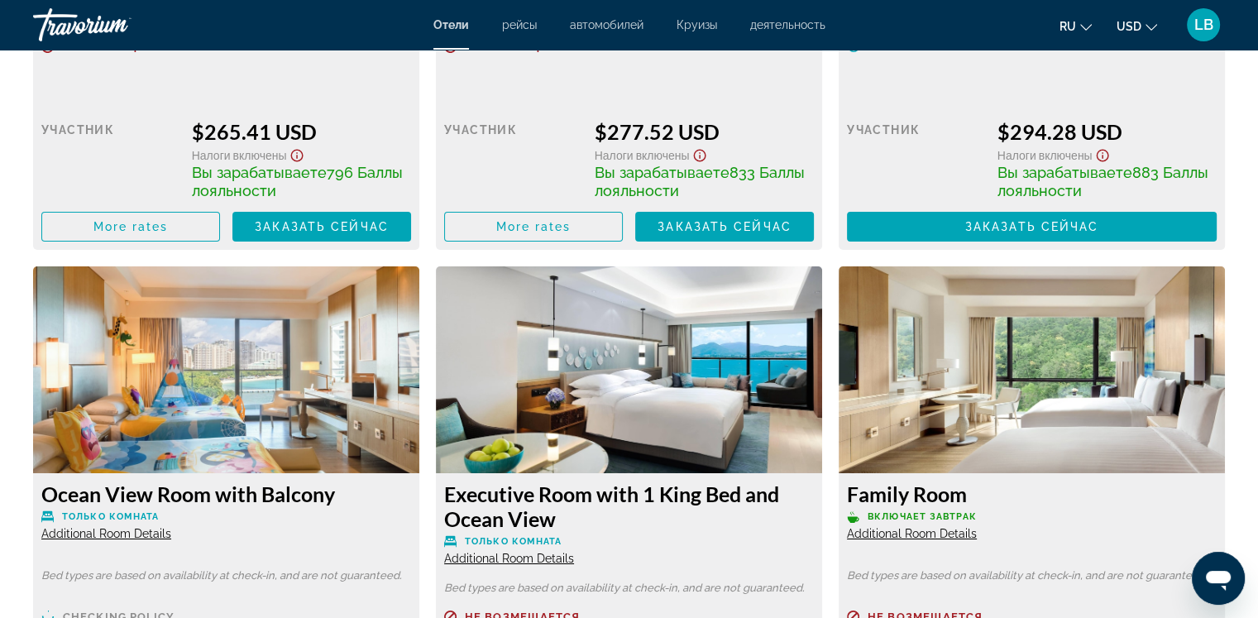
scroll to position [5726, 0]
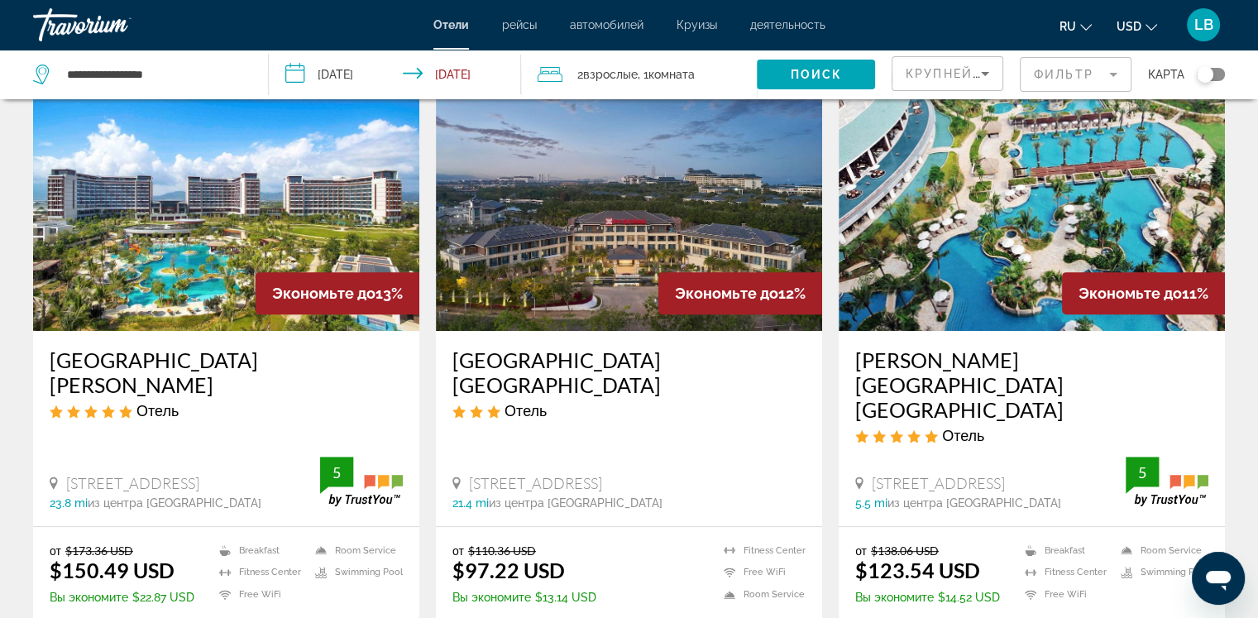
scroll to position [738, 0]
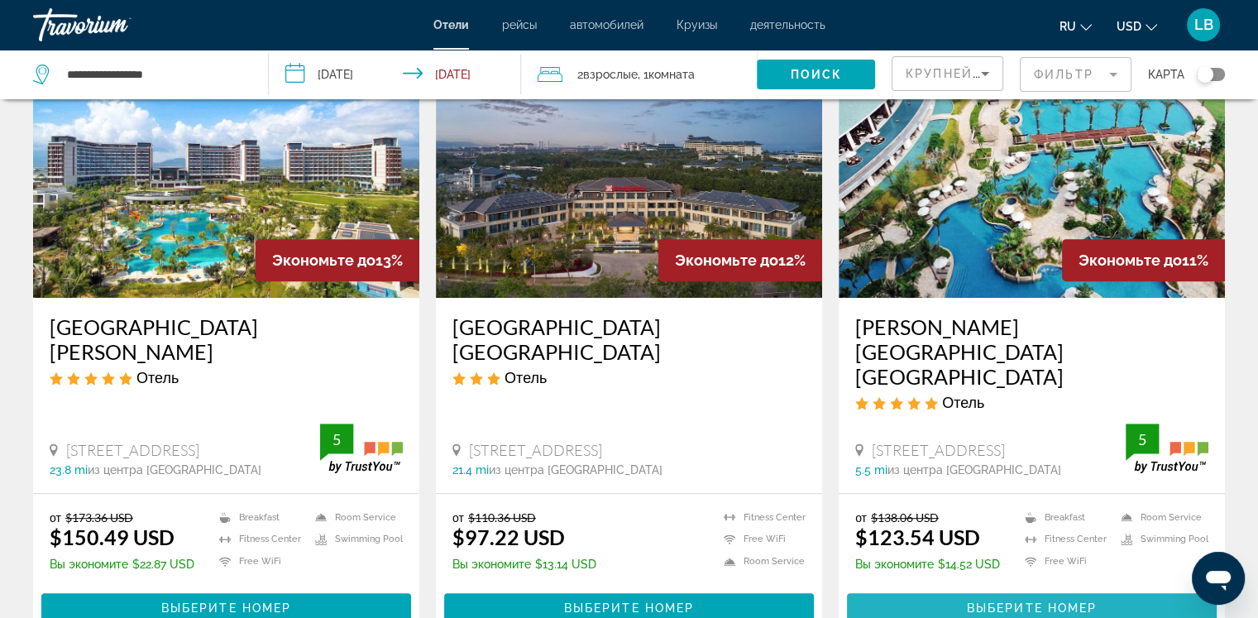
click at [1034, 588] on span "Main content" at bounding box center [1032, 608] width 370 height 40
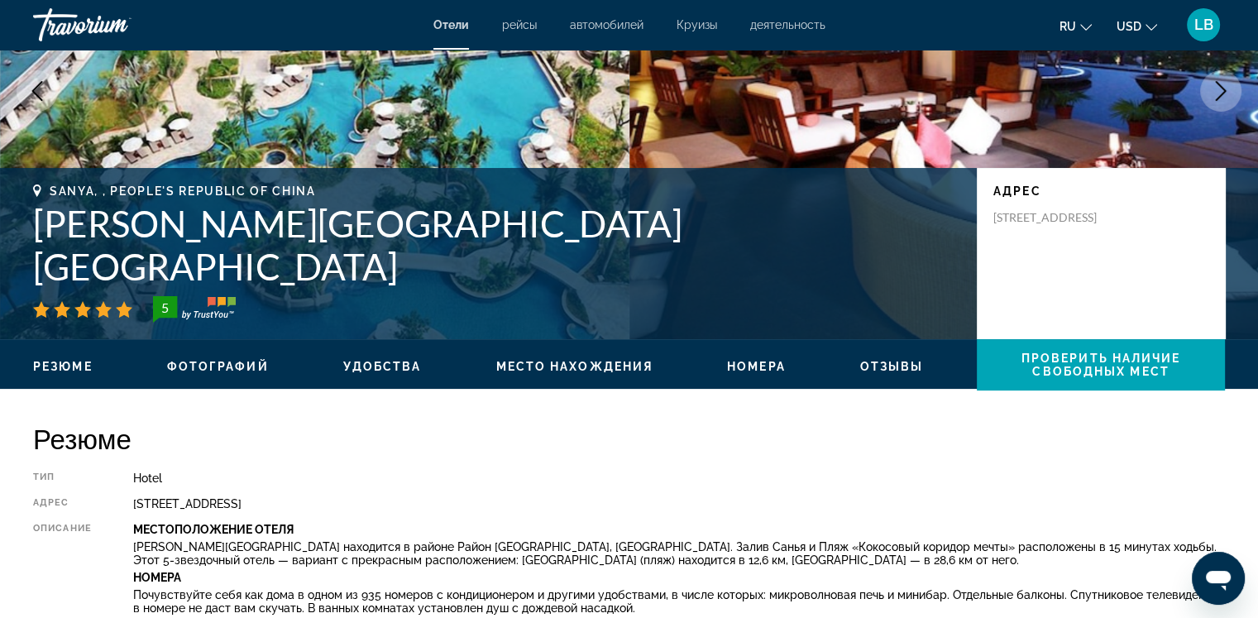
scroll to position [53, 0]
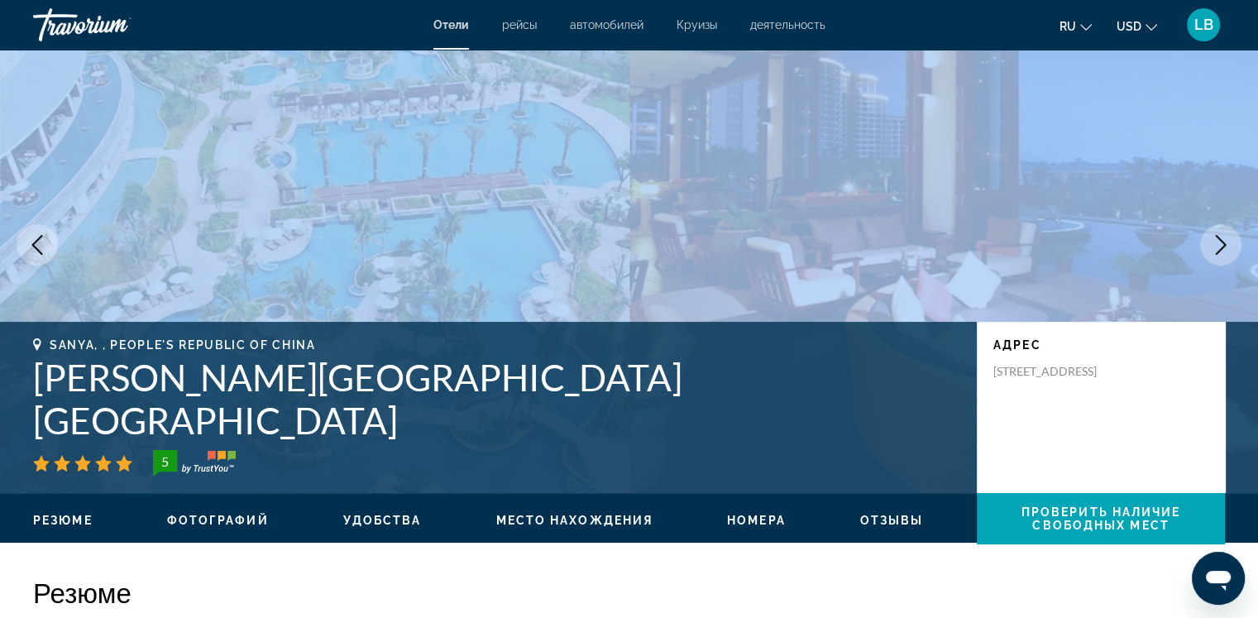
drag, startPoint x: 1246, startPoint y: 26, endPoint x: 1252, endPoint y: 102, distance: 75.5
click at [1252, 102] on div "Перейти к основному содержанию Отели рейсы автомобилей Круизы деятельность Отел…" at bounding box center [629, 256] width 1258 height 618
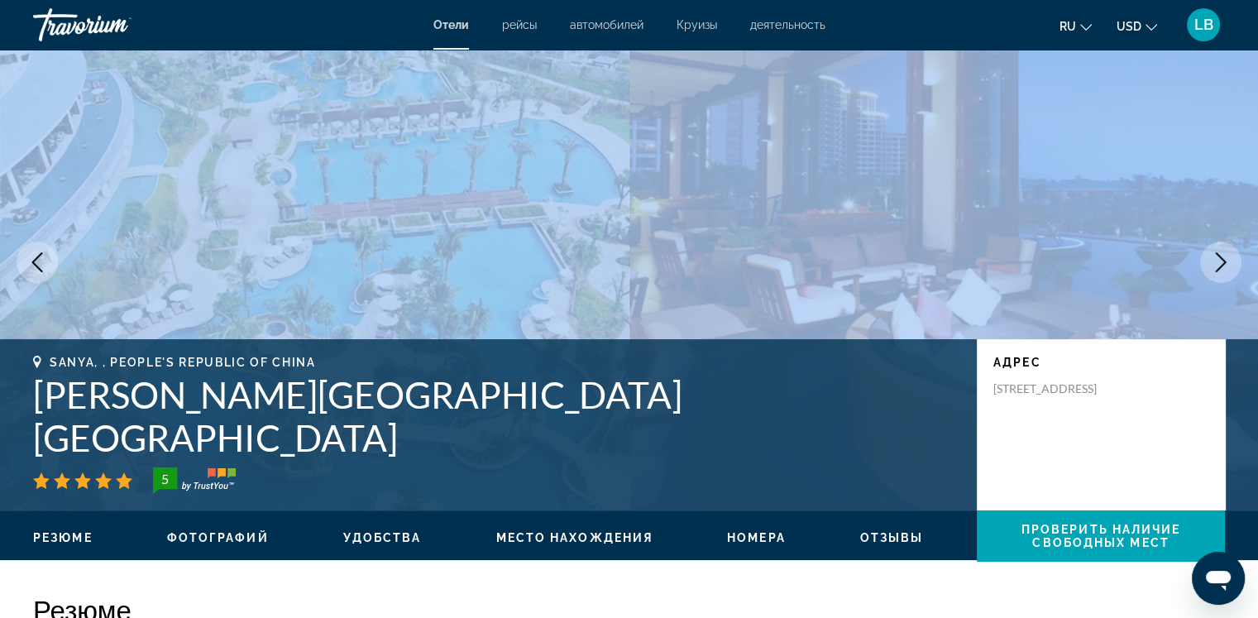
scroll to position [0, 0]
